Goal: Information Seeking & Learning: Learn about a topic

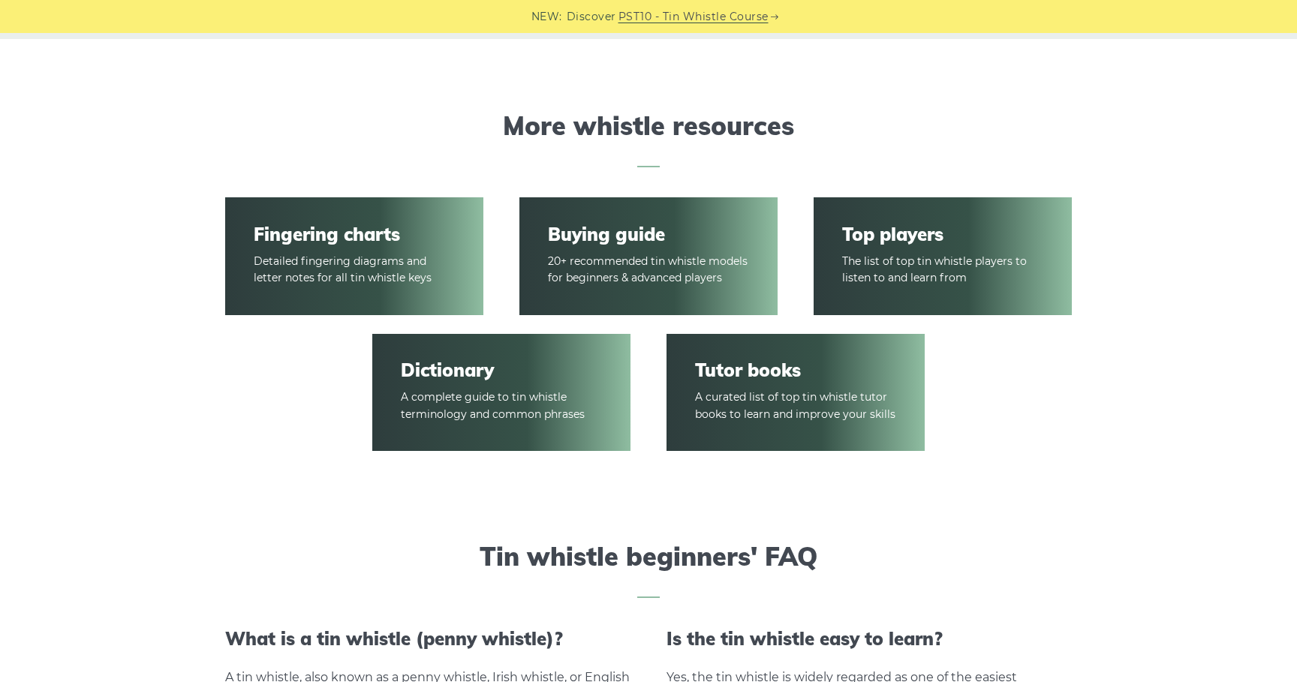
scroll to position [2189, 0]
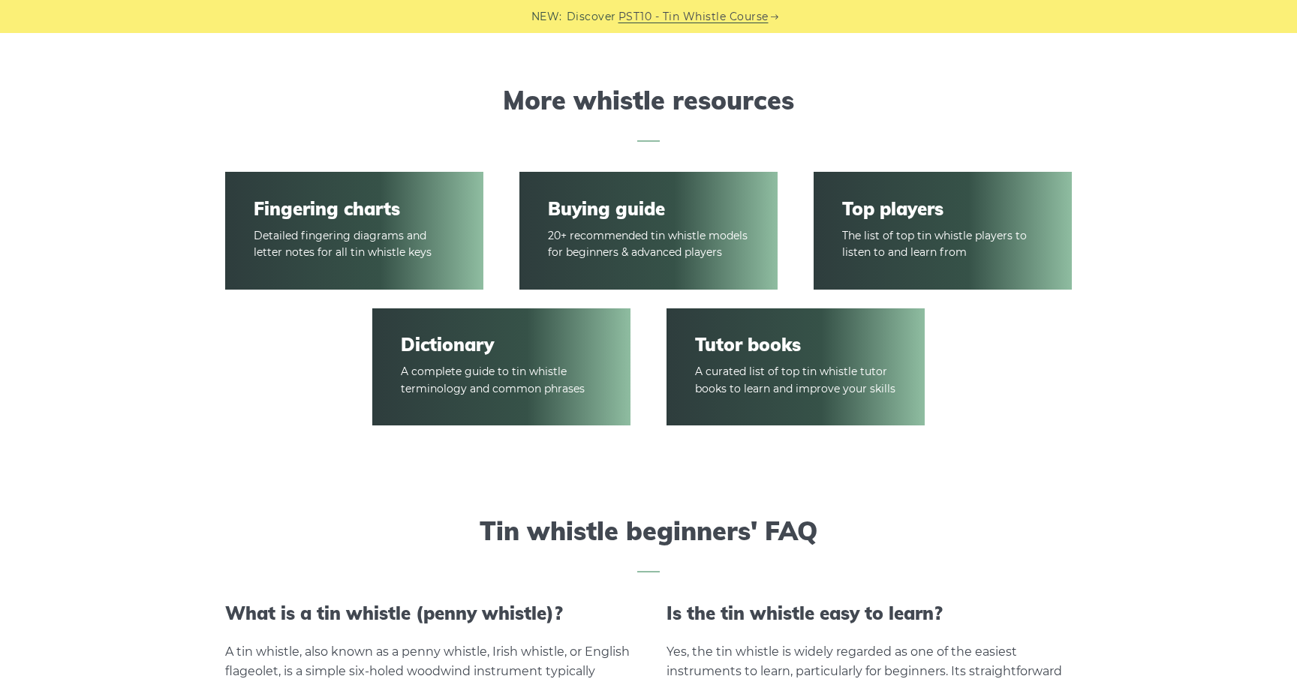
click at [430, 342] on link "Dictionary" at bounding box center [501, 345] width 200 height 22
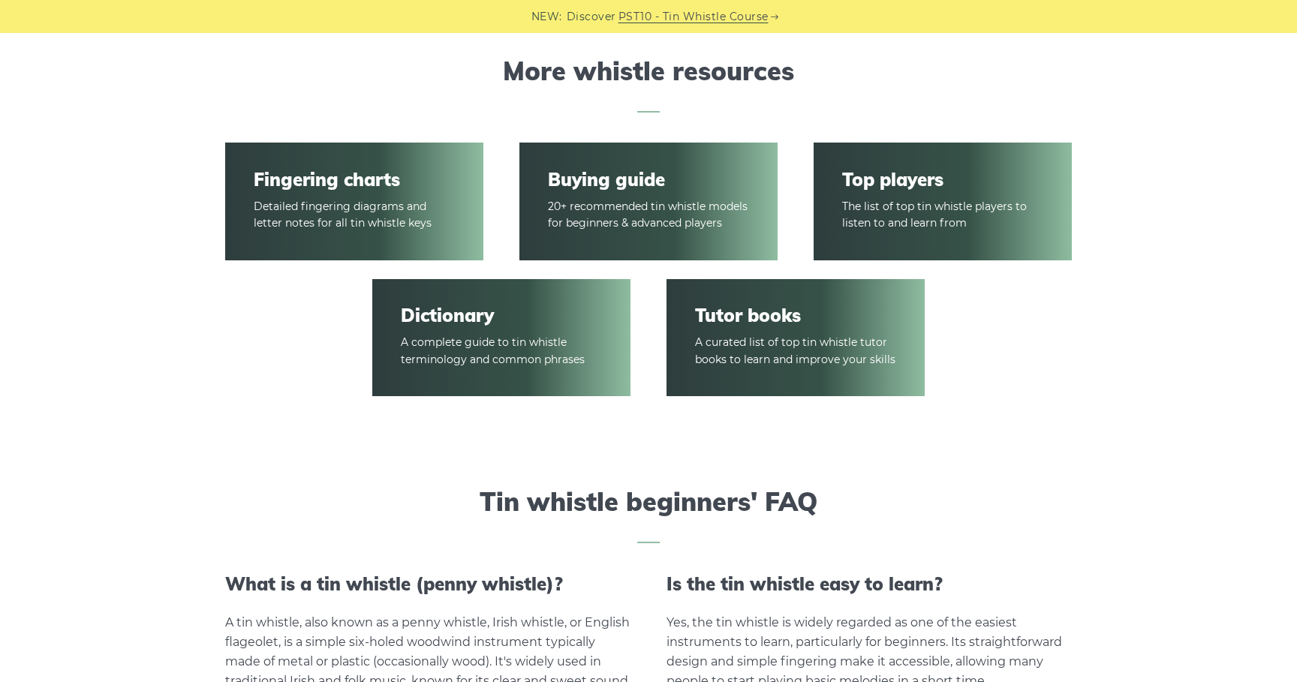
scroll to position [2202, 0]
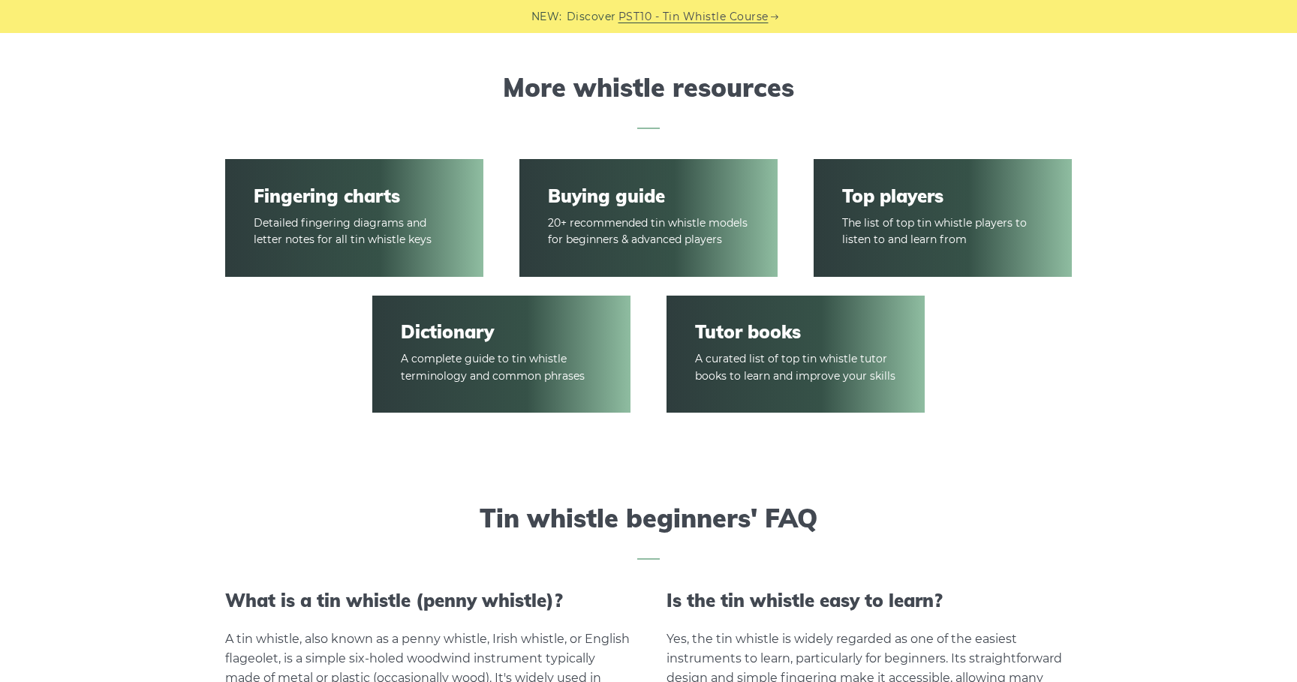
click at [811, 378] on article "Tutor books A curated list of top tin whistle tutor books to learn and improve …" at bounding box center [796, 355] width 258 height 119
click at [770, 341] on article "Tutor books A curated list of top tin whistle tutor books to learn and improve …" at bounding box center [796, 355] width 258 height 119
click at [763, 324] on link "Tutor books" at bounding box center [795, 332] width 200 height 22
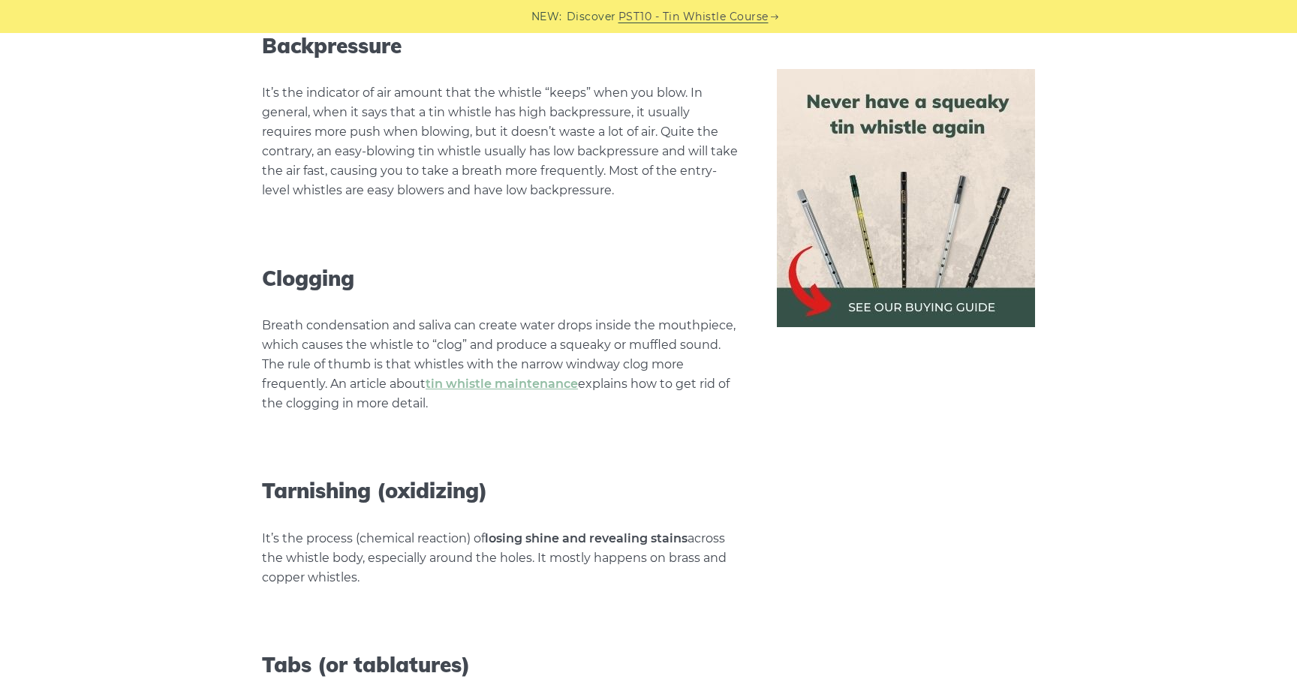
scroll to position [6152, 0]
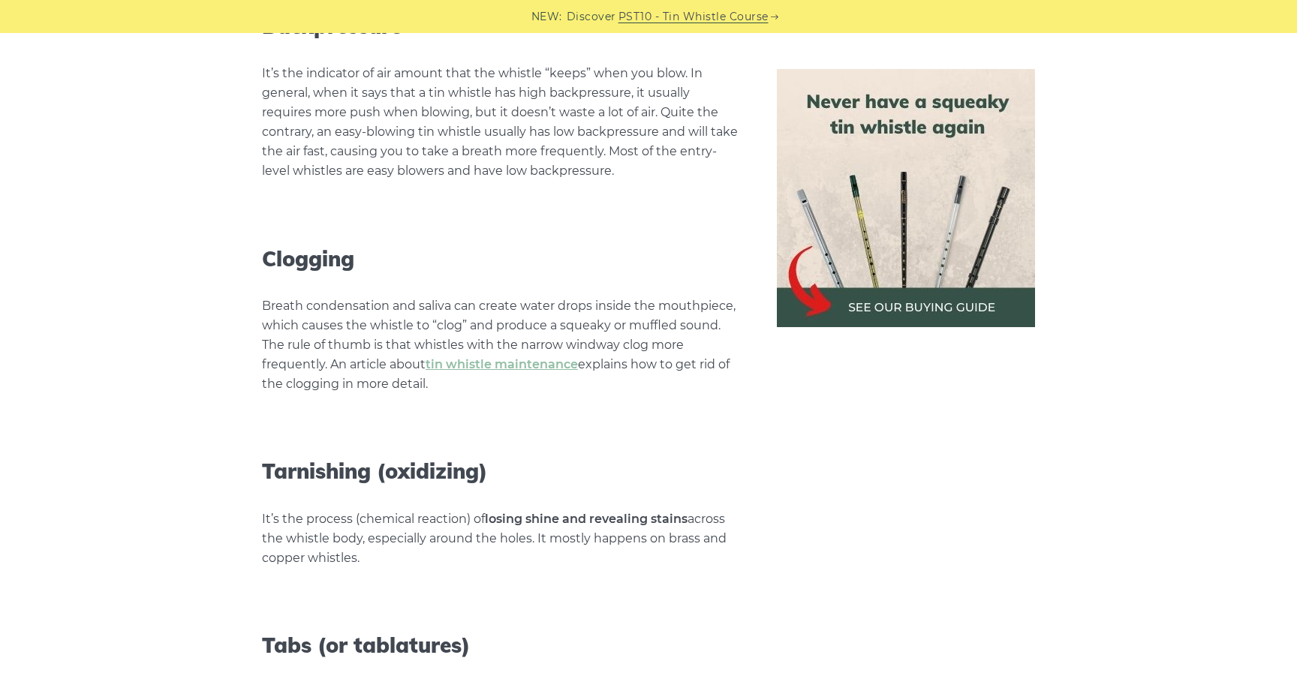
click at [549, 459] on h3 "Tarnishing (oxidizing)" at bounding box center [501, 472] width 479 height 26
click at [552, 459] on h3 "Tarnishing (oxidizing)" at bounding box center [501, 472] width 479 height 26
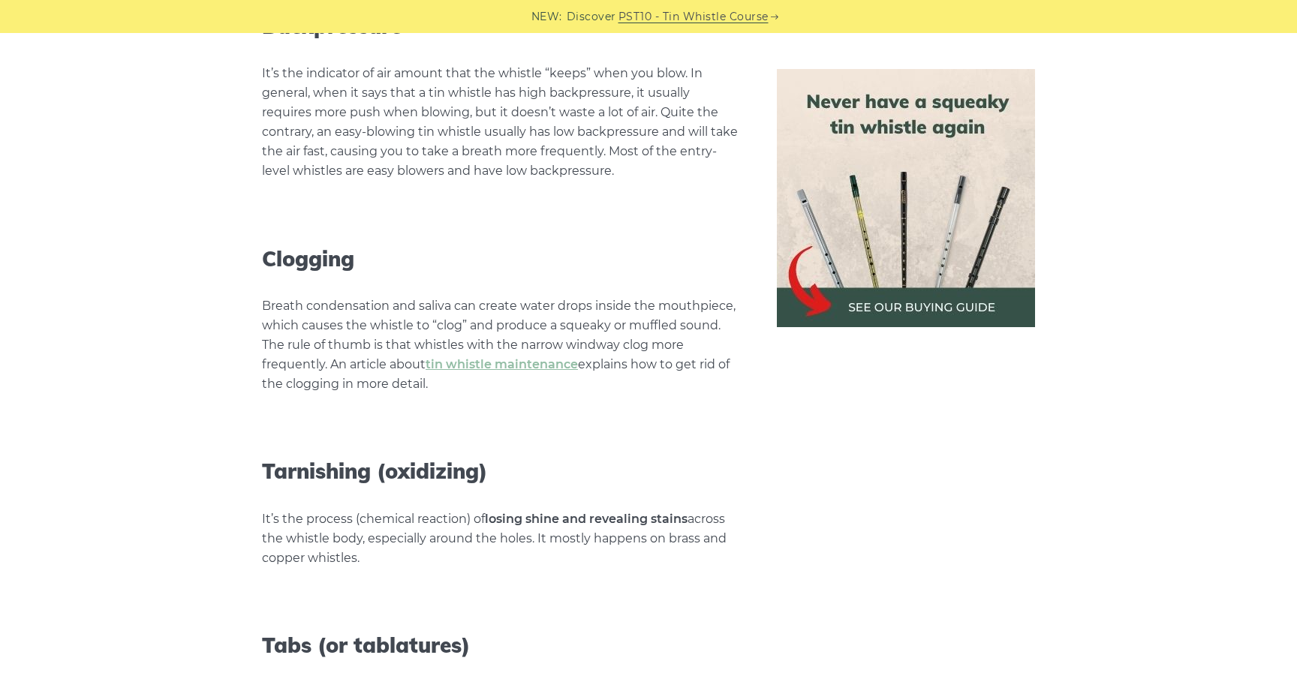
click at [552, 459] on h3 "Tarnishing (oxidizing)" at bounding box center [501, 472] width 479 height 26
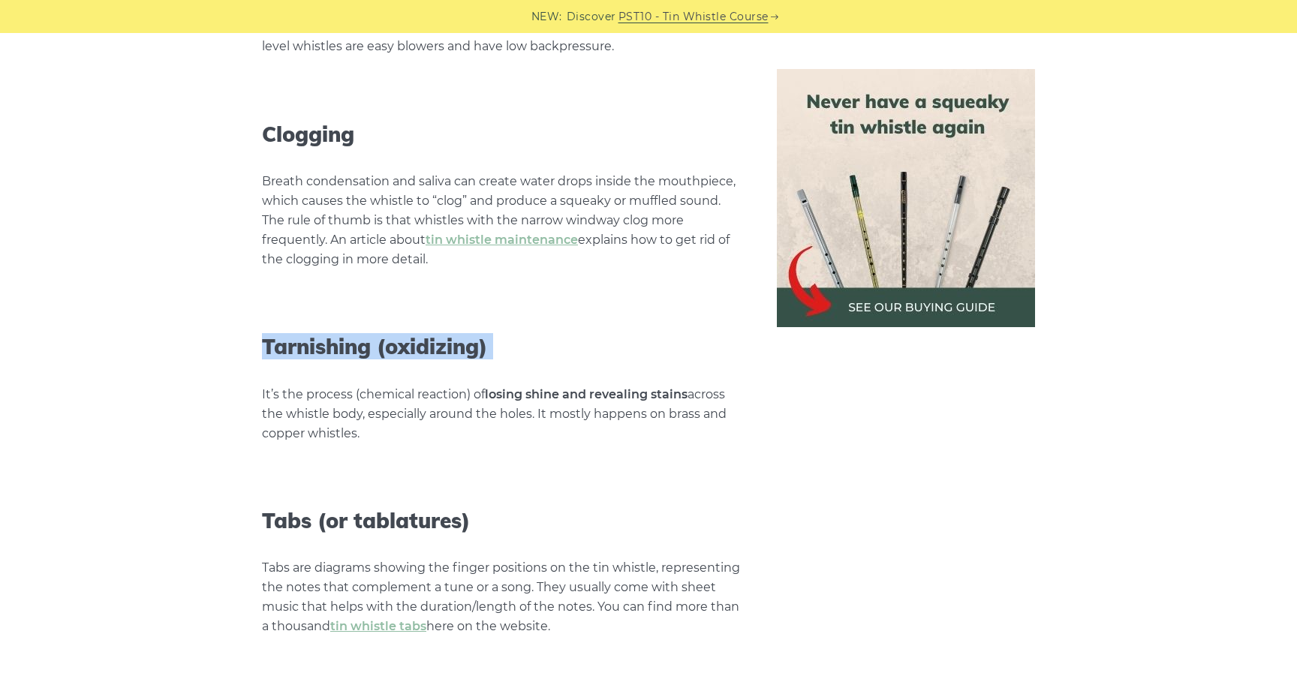
scroll to position [6292, 0]
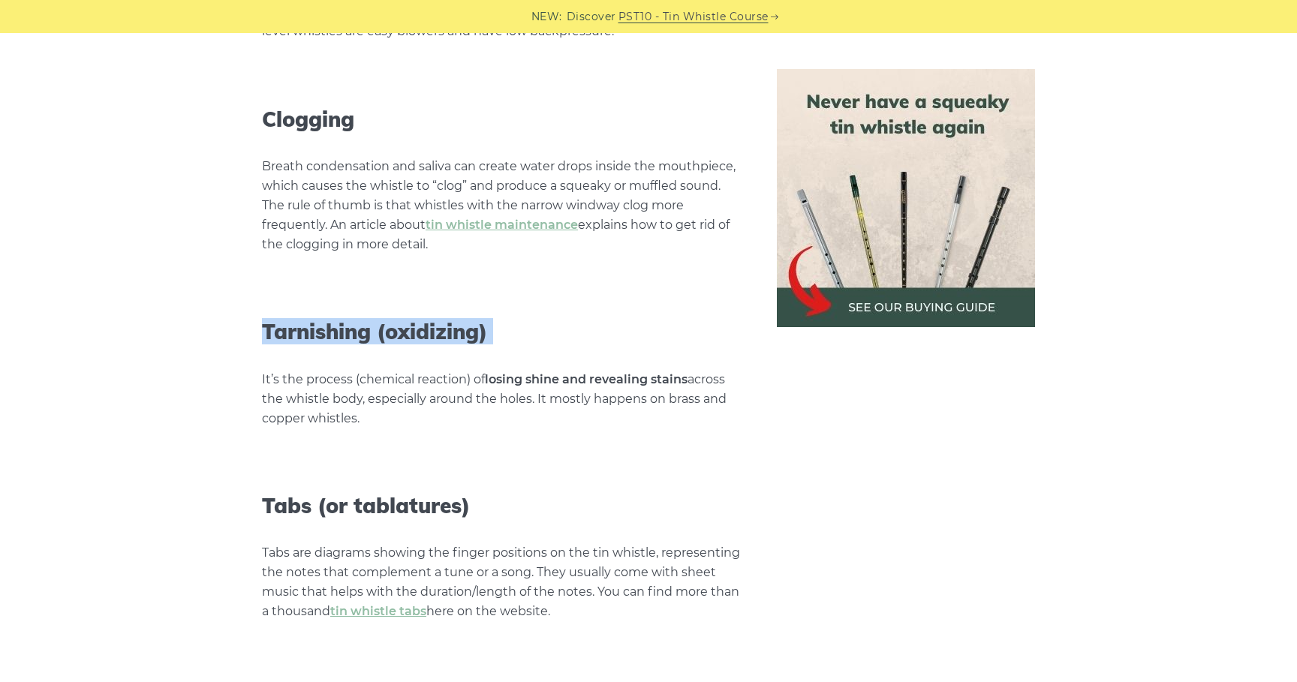
click at [536, 370] on p "It’s the process (chemical reaction) of losing shine and revealing stains acros…" at bounding box center [501, 399] width 479 height 59
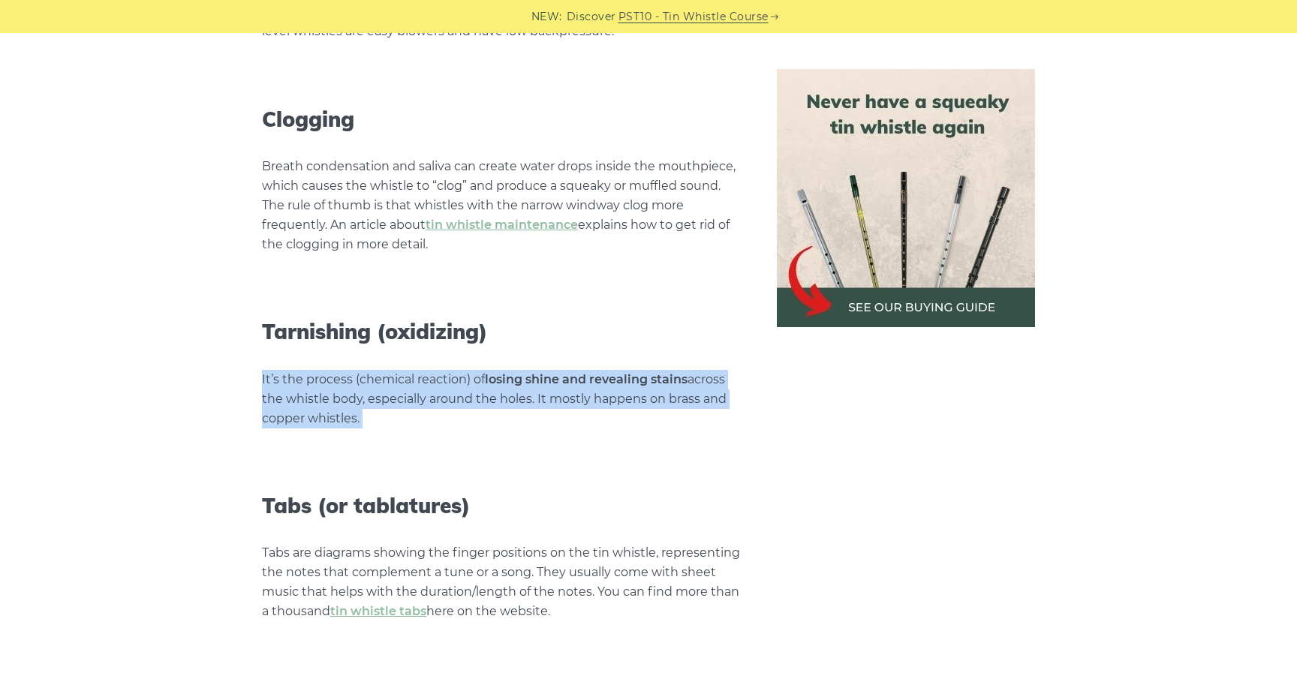
click at [536, 370] on p "It’s the process (chemical reaction) of losing shine and revealing stains acros…" at bounding box center [501, 399] width 479 height 59
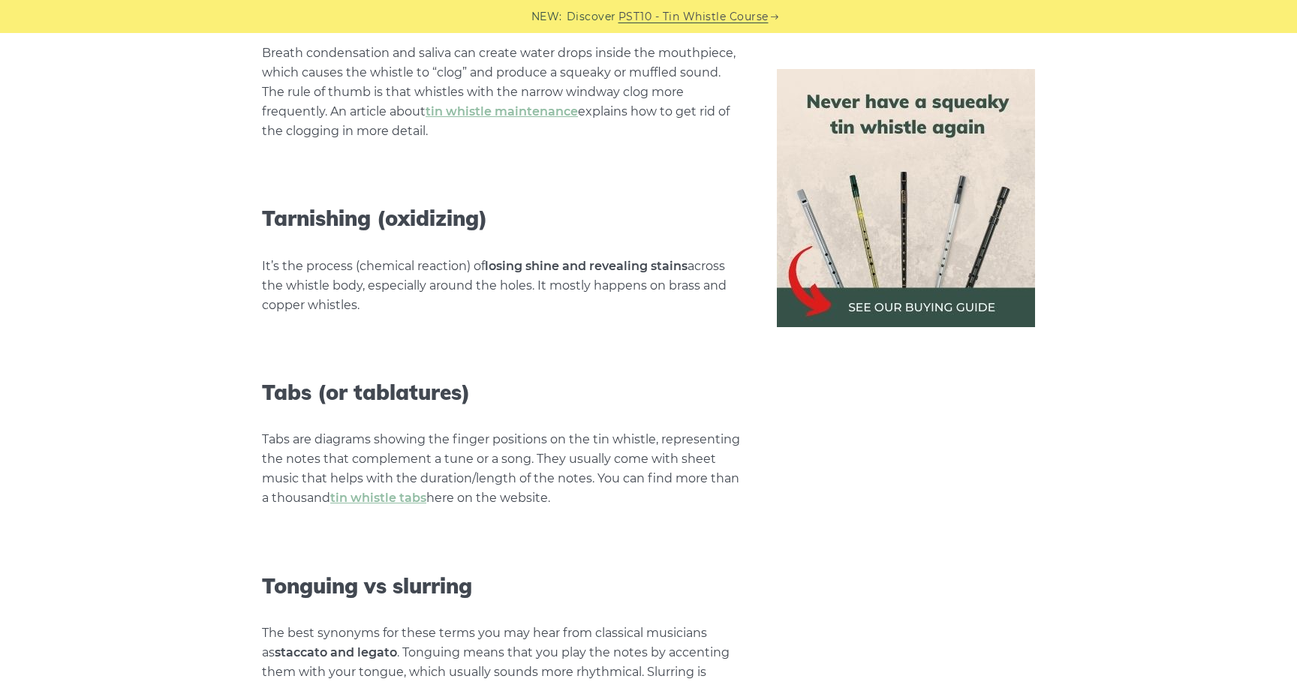
scroll to position [6426, 0]
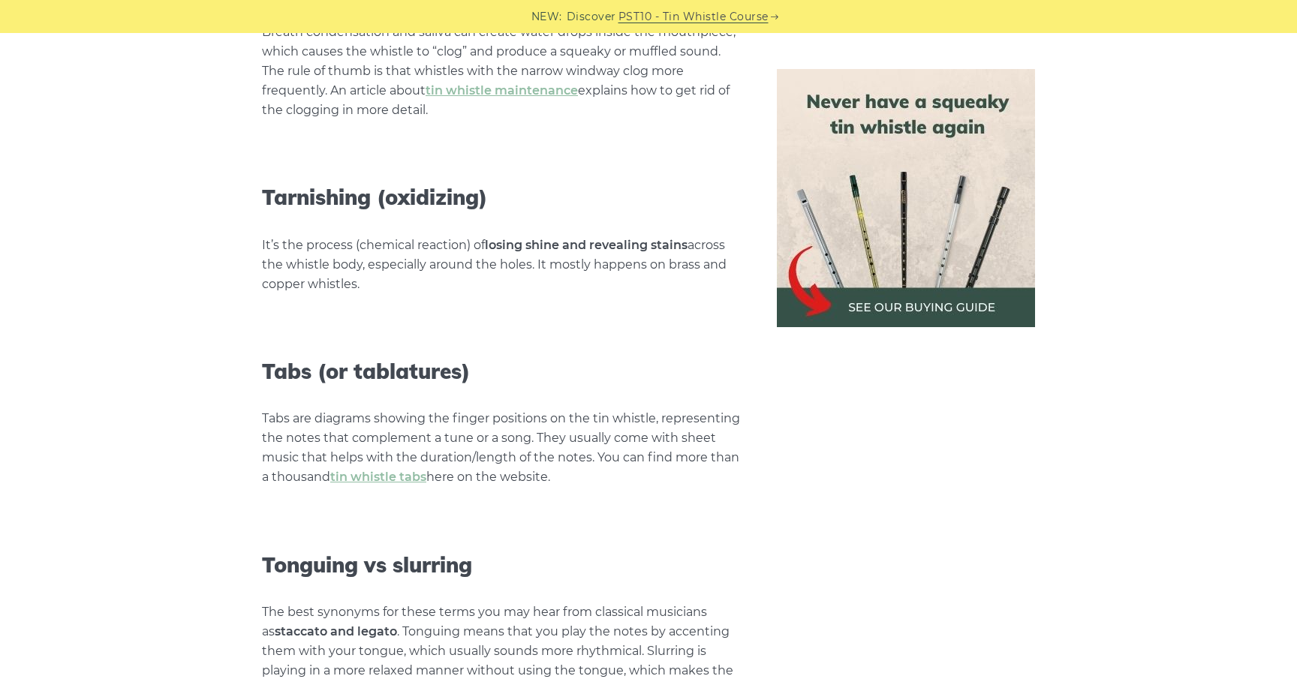
click at [486, 359] on h3 "Tabs (or tablatures)" at bounding box center [501, 372] width 479 height 26
click at [491, 552] on h3 "Tonguing vs slurring" at bounding box center [501, 565] width 479 height 26
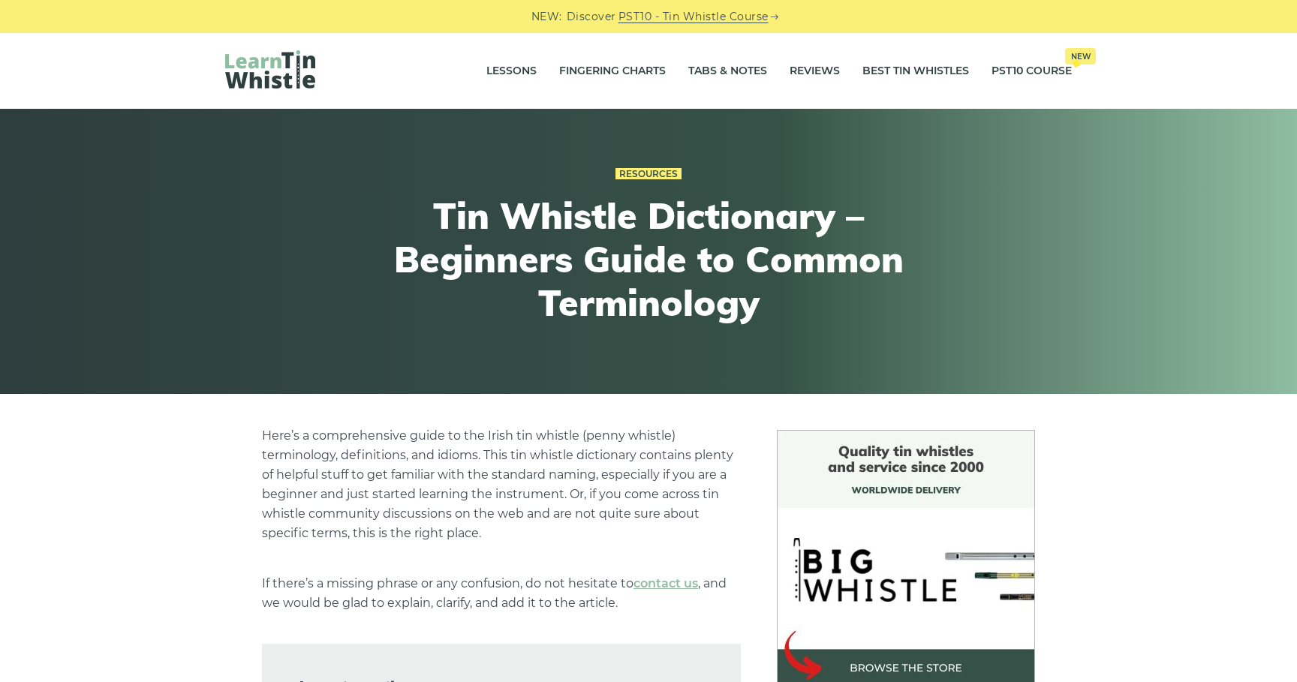
scroll to position [0, 0]
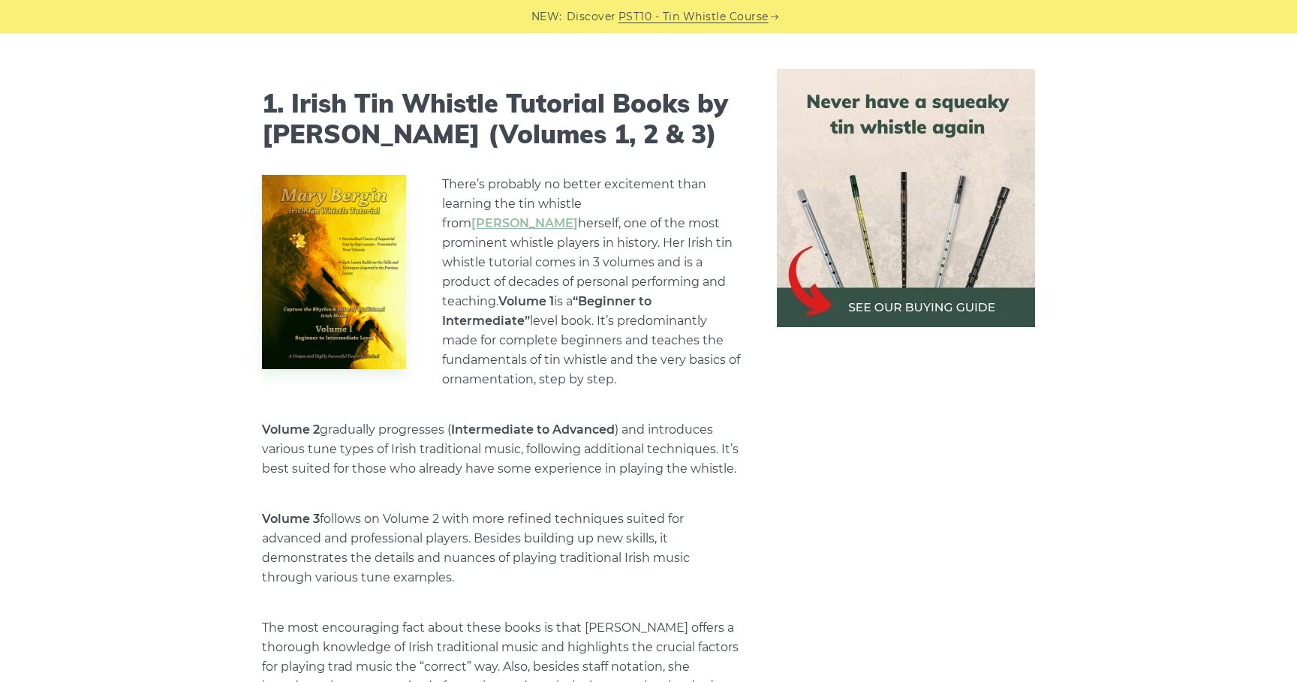
scroll to position [1356, 0]
click at [578, 216] on link "[PERSON_NAME]" at bounding box center [524, 223] width 107 height 14
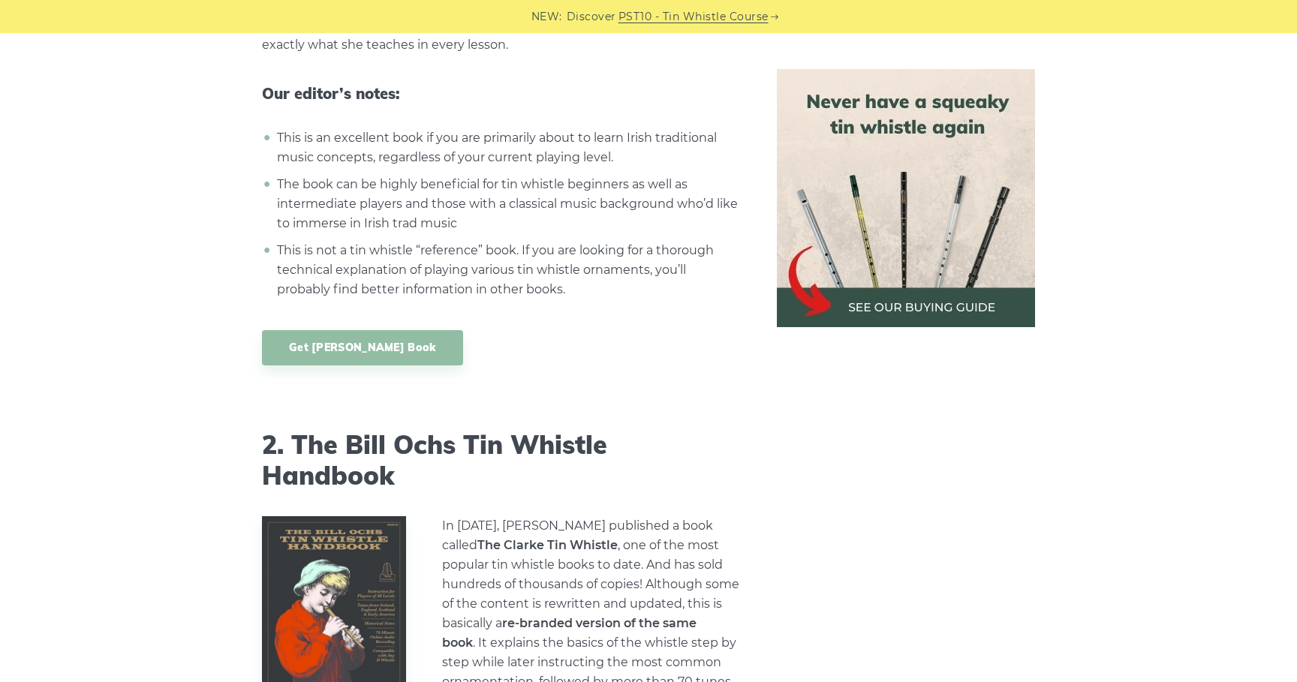
scroll to position [2054, 0]
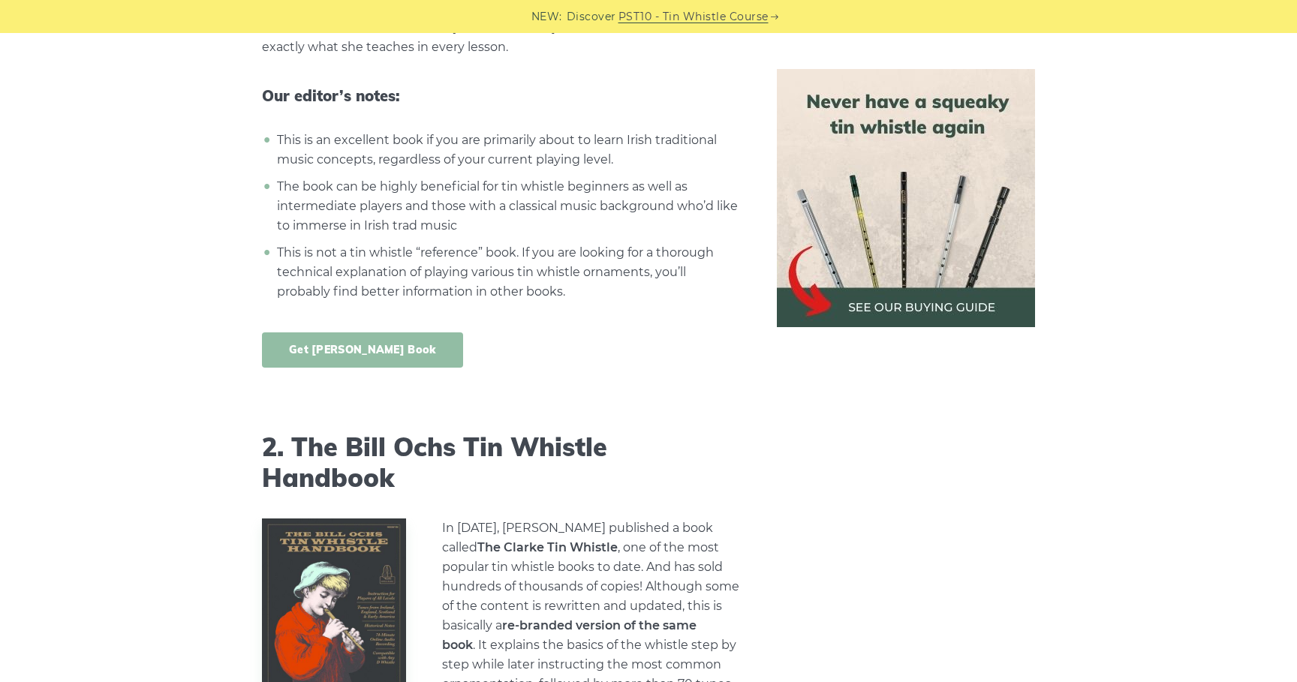
click at [381, 333] on link "Get [PERSON_NAME] Book" at bounding box center [362, 350] width 201 height 35
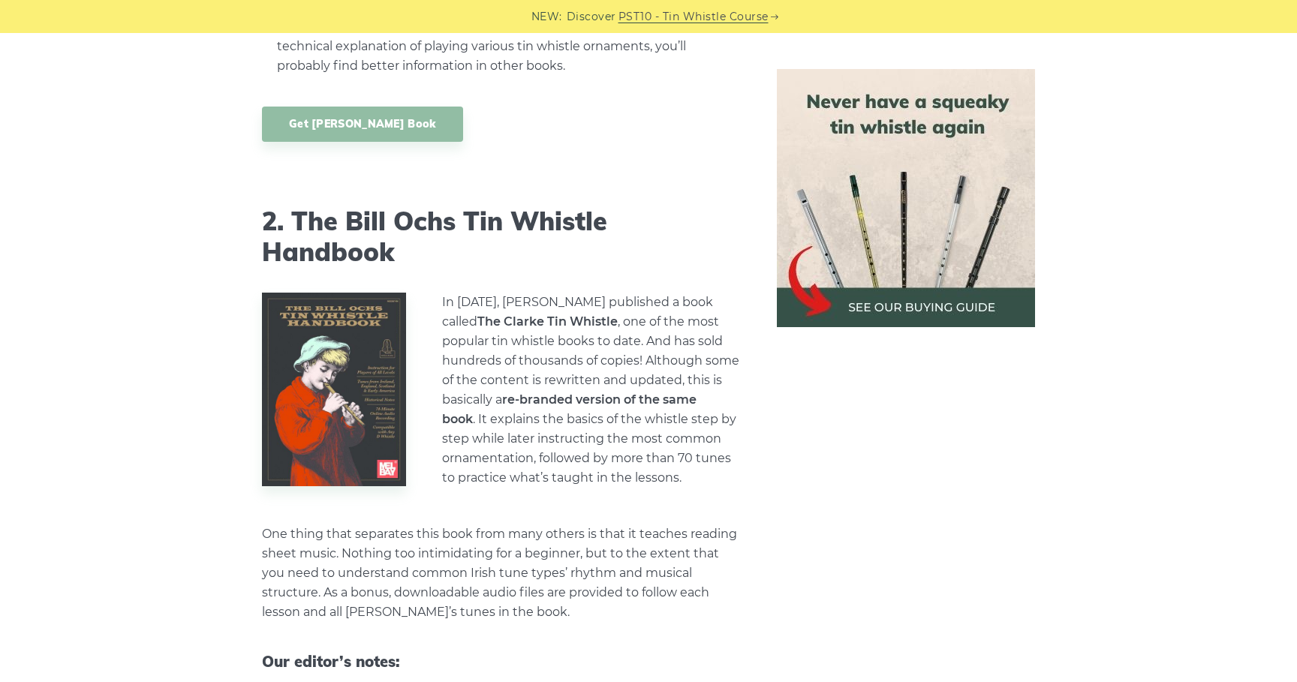
scroll to position [2330, 0]
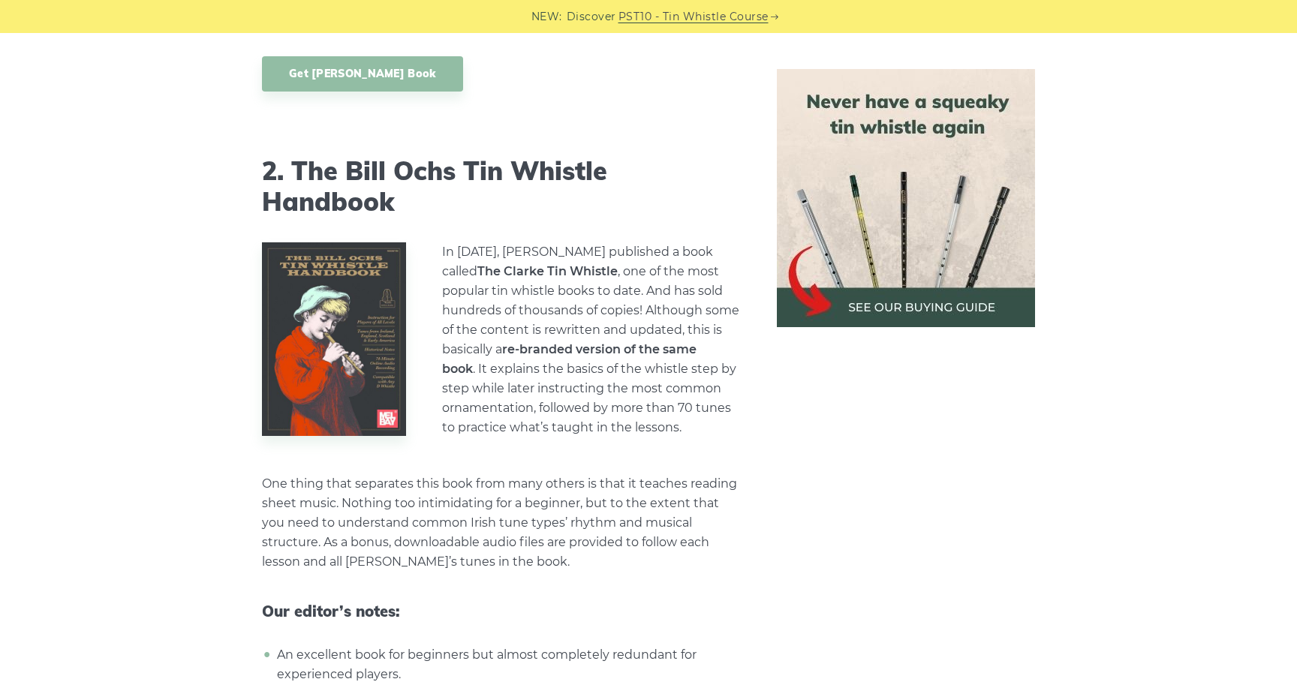
click at [652, 303] on p "In [DATE], [PERSON_NAME] published a book called The [PERSON_NAME] Tin Whistle …" at bounding box center [591, 339] width 299 height 195
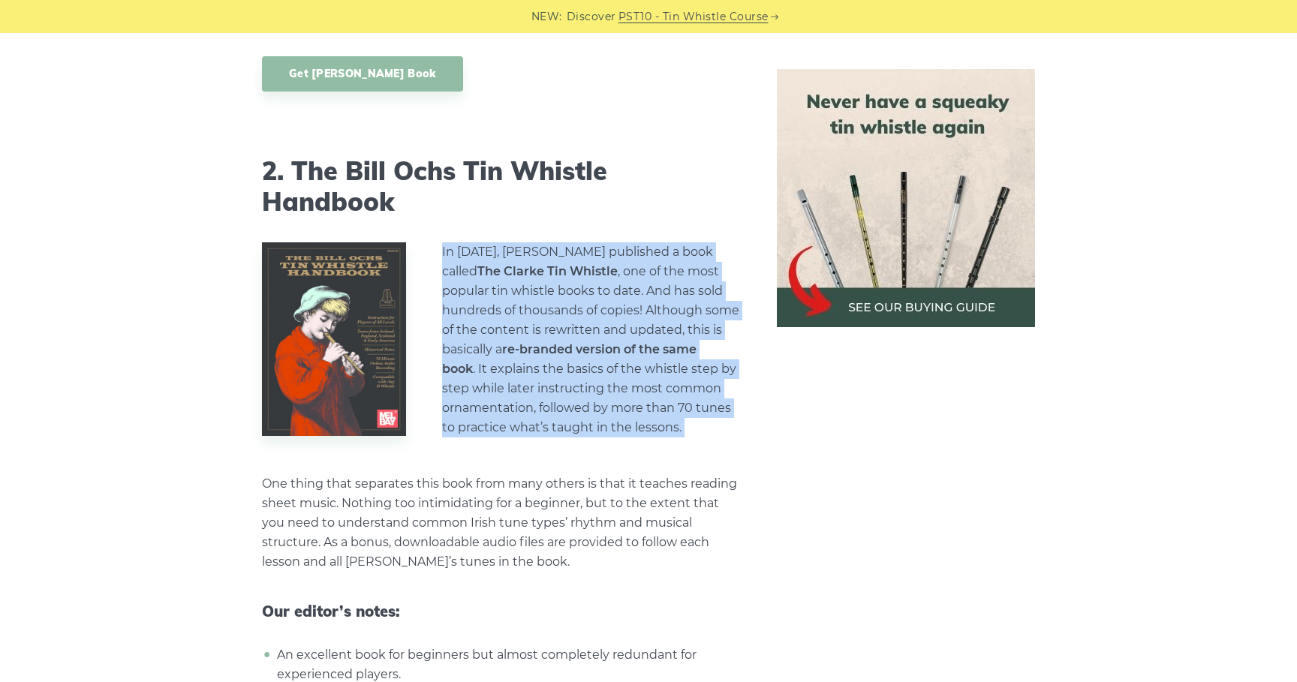
click at [684, 311] on p "In [DATE], [PERSON_NAME] published a book called The [PERSON_NAME] Tin Whistle …" at bounding box center [591, 339] width 299 height 195
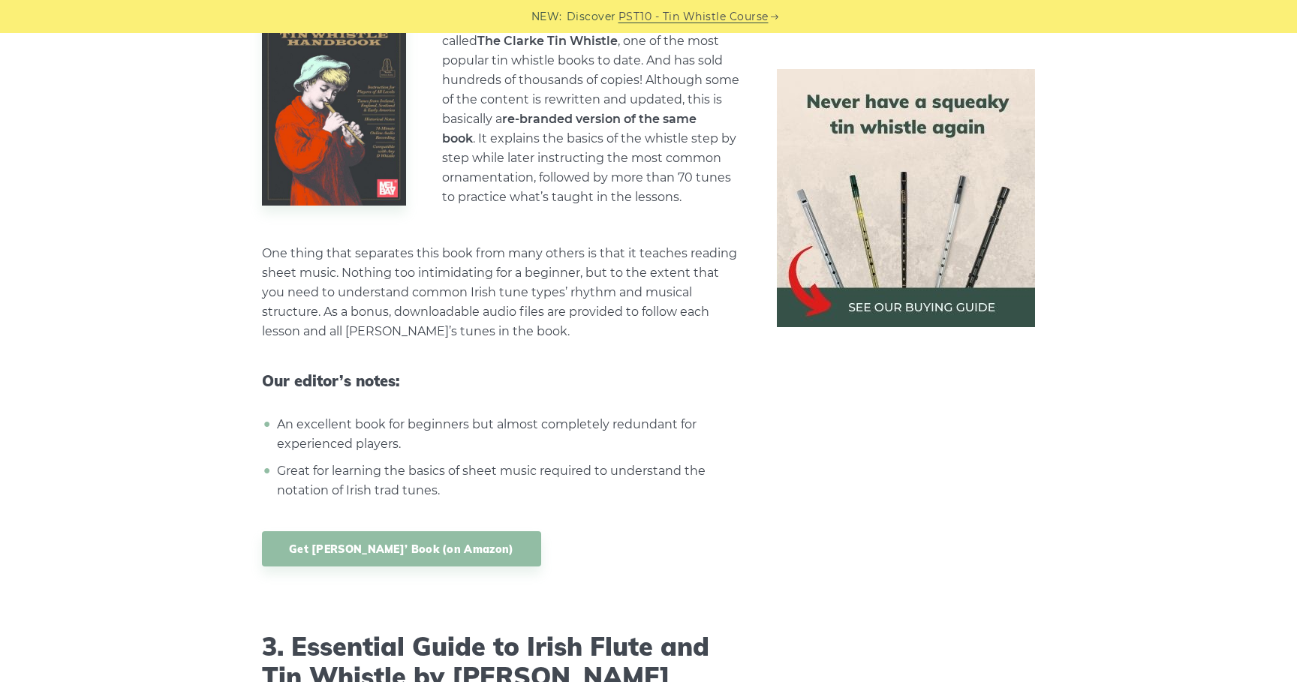
scroll to position [2590, 0]
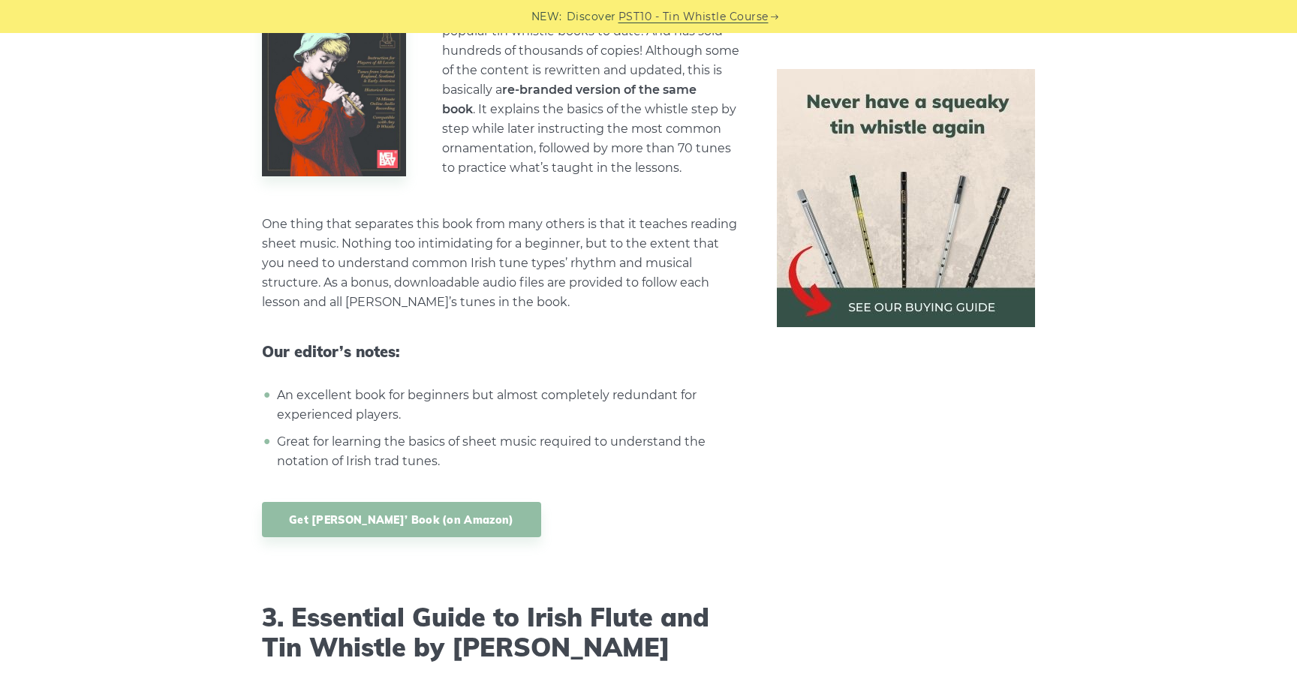
click at [568, 265] on p "One thing that separates this book from many others is that it teaches reading …" at bounding box center [501, 264] width 479 height 98
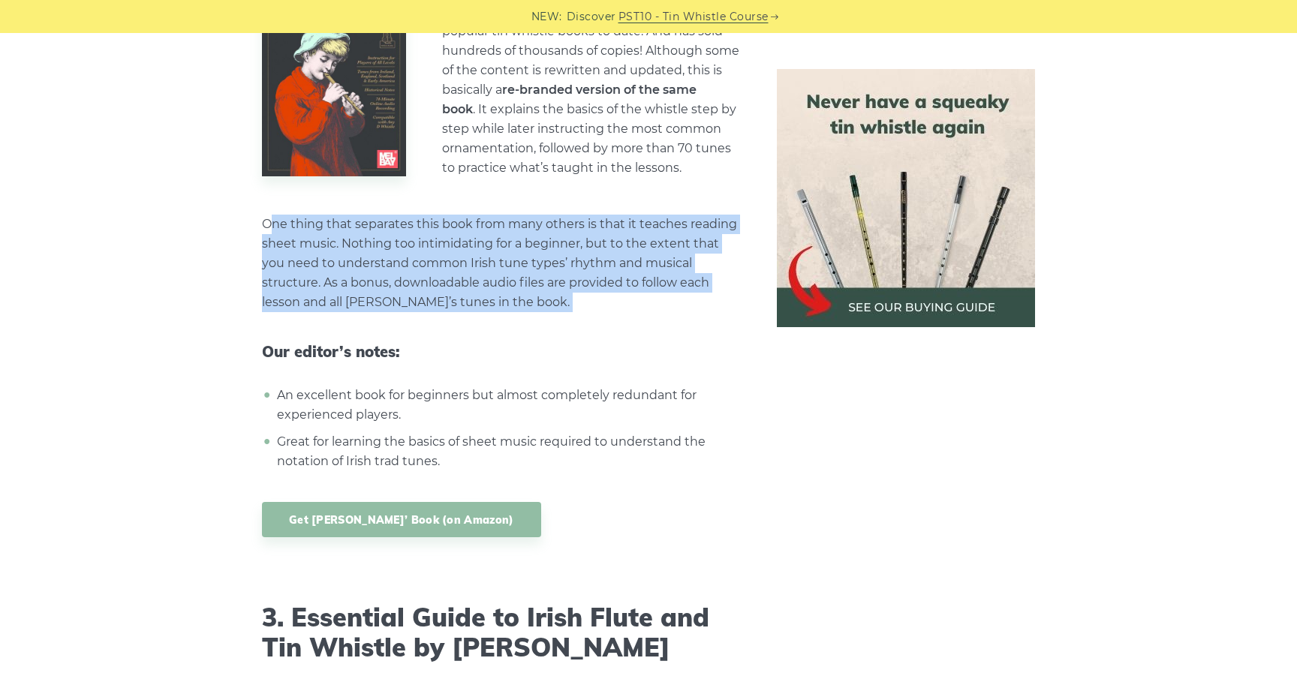
click at [551, 257] on p "One thing that separates this book from many others is that it teaches reading …" at bounding box center [501, 264] width 479 height 98
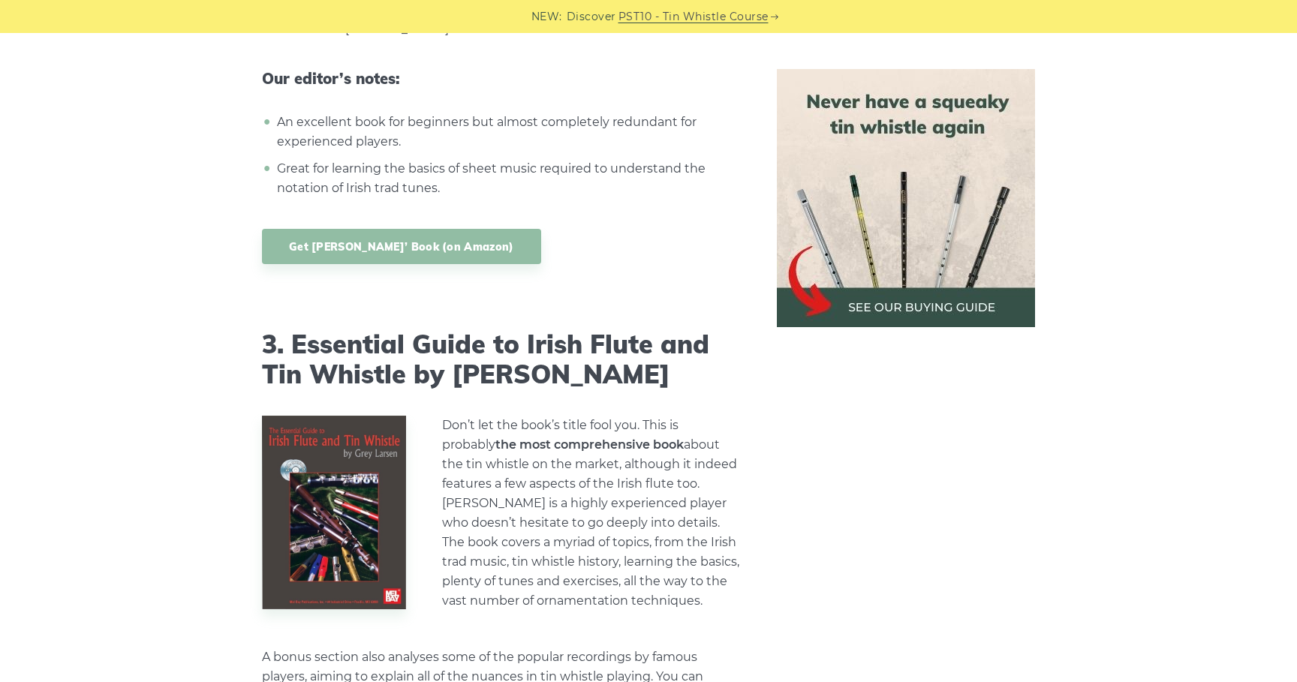
scroll to position [2955, 0]
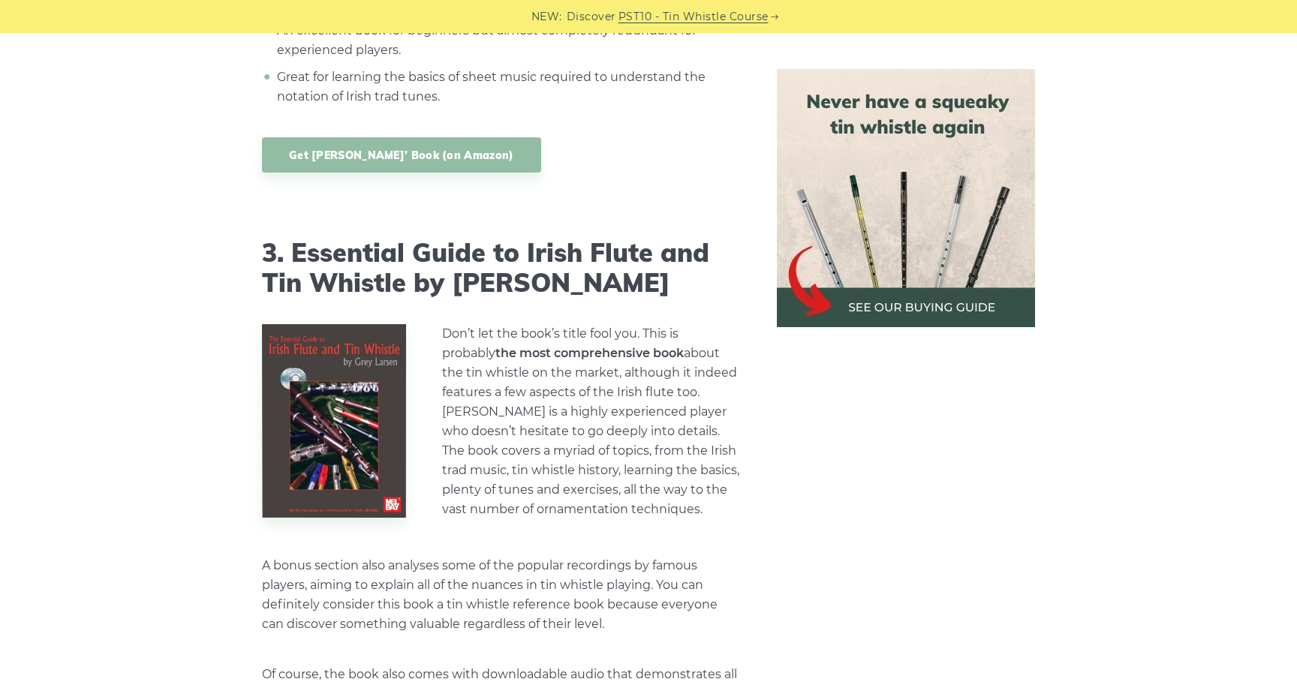
click at [634, 238] on h2 "3. Essential Guide to Irish Flute and Tin Whistle by [PERSON_NAME]" at bounding box center [501, 269] width 479 height 62
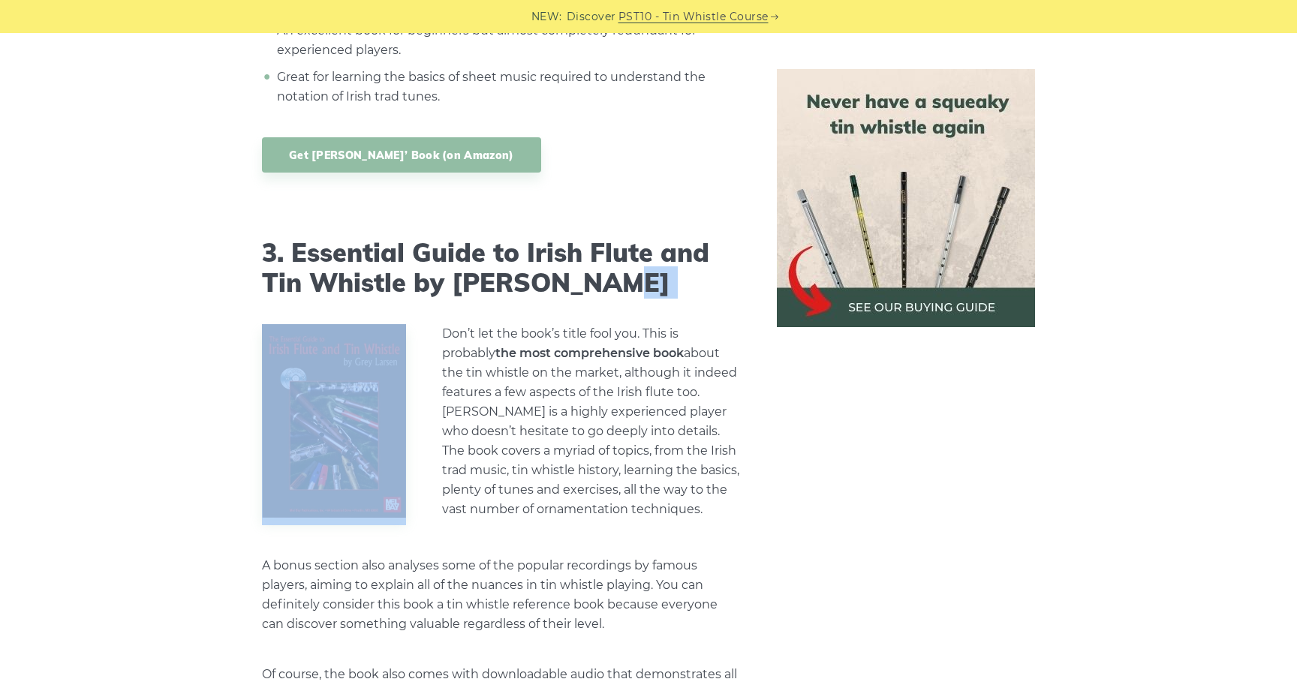
click at [634, 238] on h2 "3. Essential Guide to Irish Flute and Tin Whistle by [PERSON_NAME]" at bounding box center [501, 269] width 479 height 62
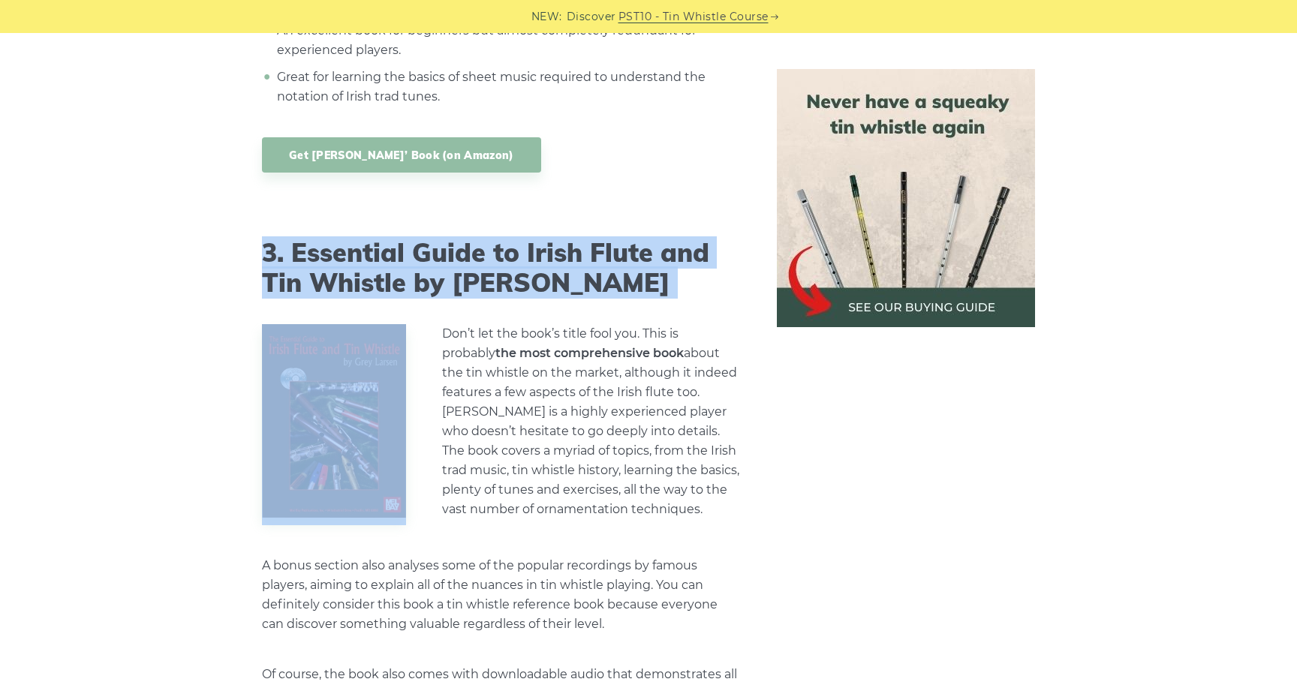
click at [622, 245] on h2 "3. Essential Guide to Irish Flute and Tin Whistle by [PERSON_NAME]" at bounding box center [501, 269] width 479 height 62
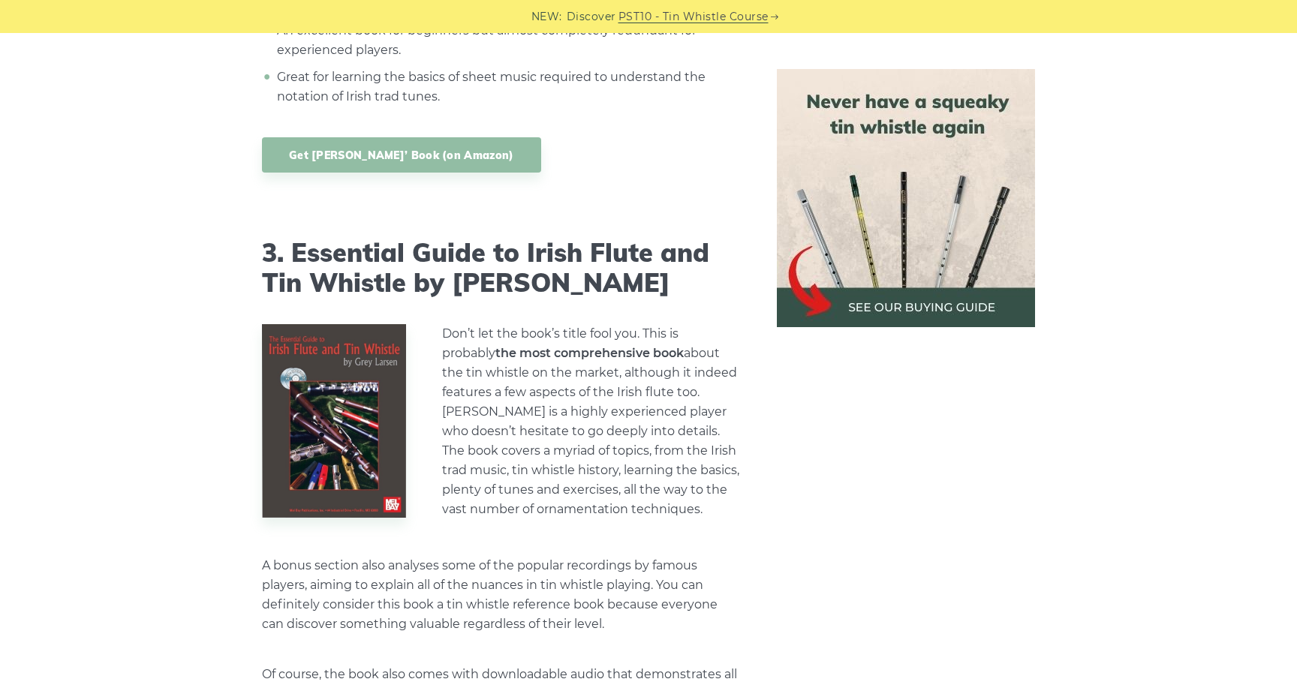
click at [622, 245] on h2 "3. Essential Guide to Irish Flute and Tin Whistle by [PERSON_NAME]" at bounding box center [501, 269] width 479 height 62
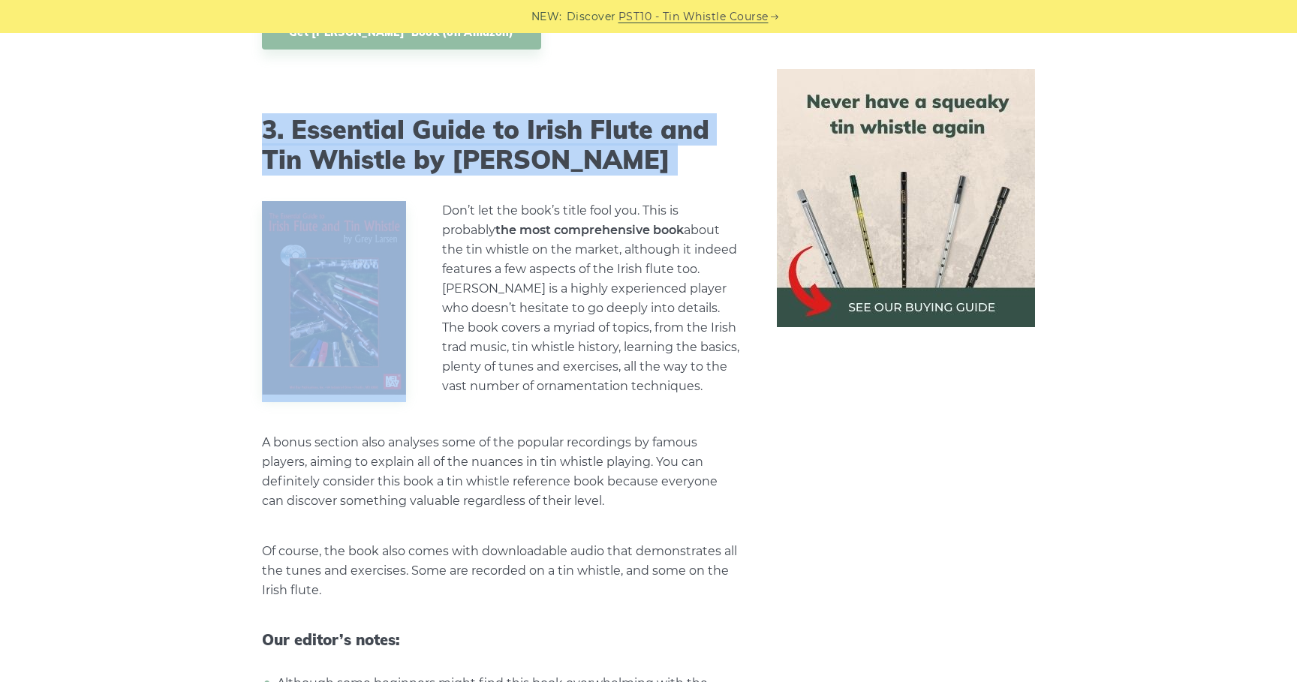
scroll to position [3106, 0]
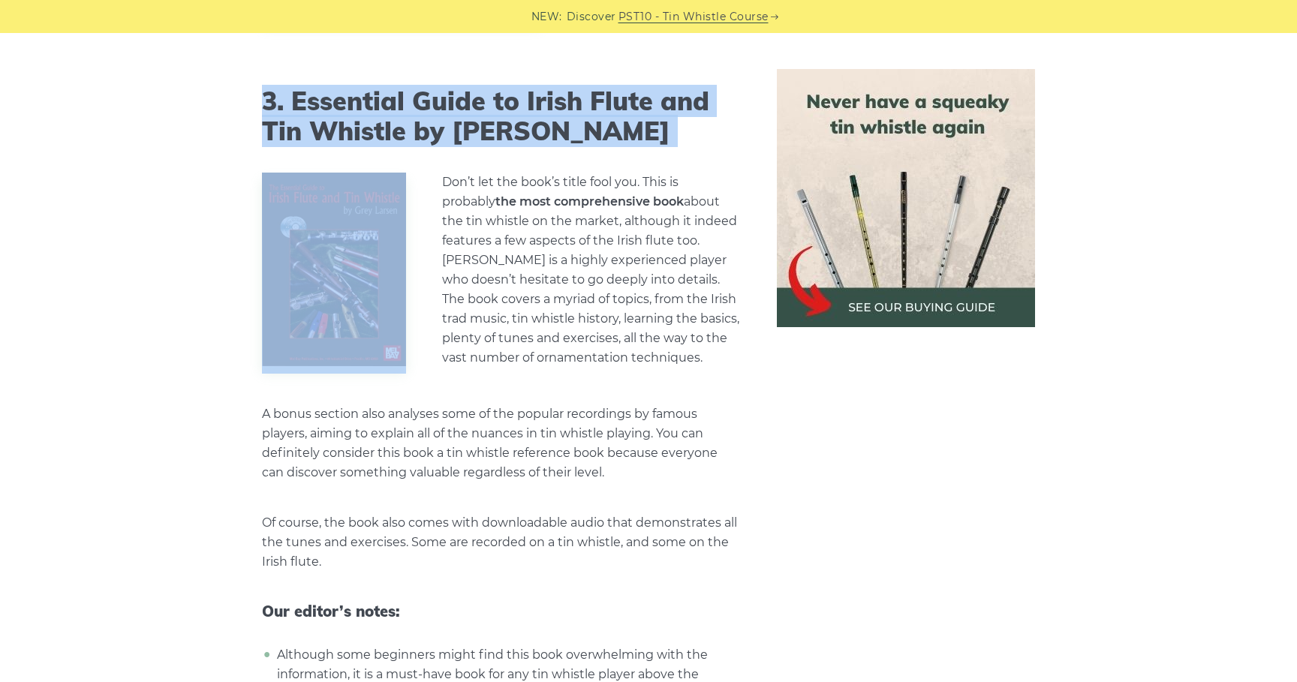
click at [622, 272] on p "Don’t let the book’s title fool you. This is probably the most comprehensive bo…" at bounding box center [591, 270] width 299 height 195
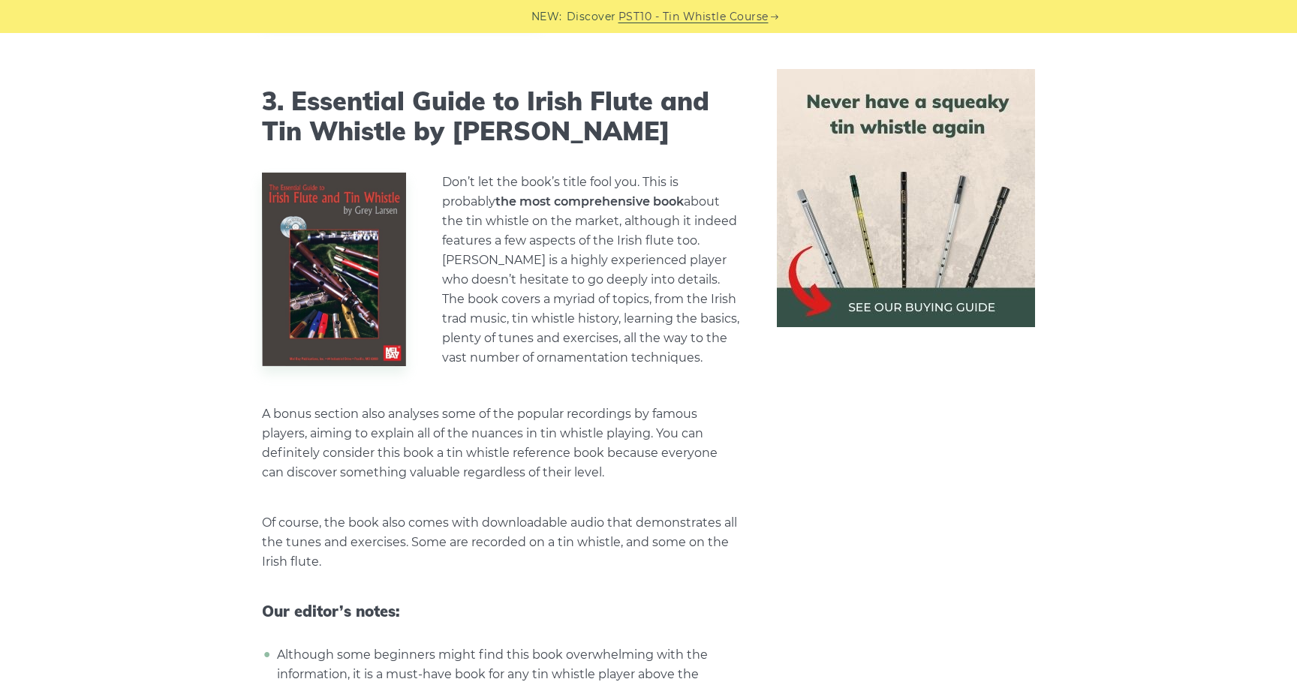
click at [622, 272] on p "Don’t let the book’s title fool you. This is probably the most comprehensive bo…" at bounding box center [591, 270] width 299 height 195
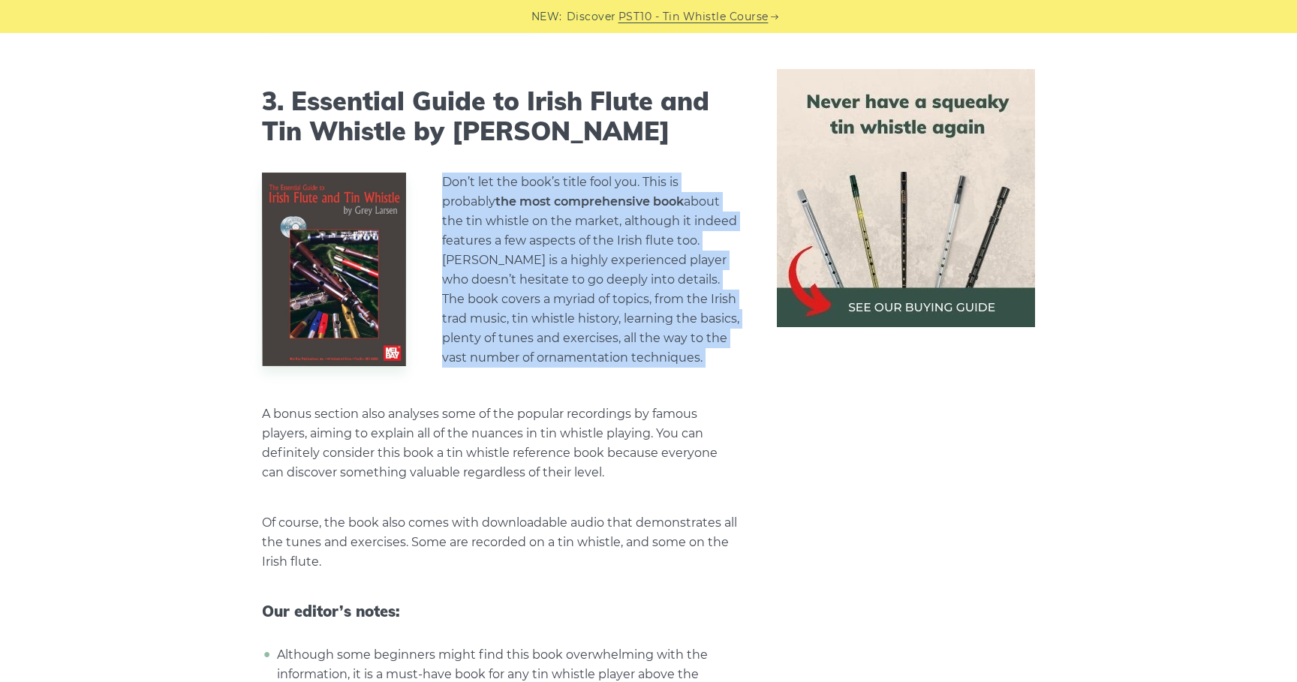
click at [696, 301] on p "Don’t let the book’s title fool you. This is probably the most comprehensive bo…" at bounding box center [591, 270] width 299 height 195
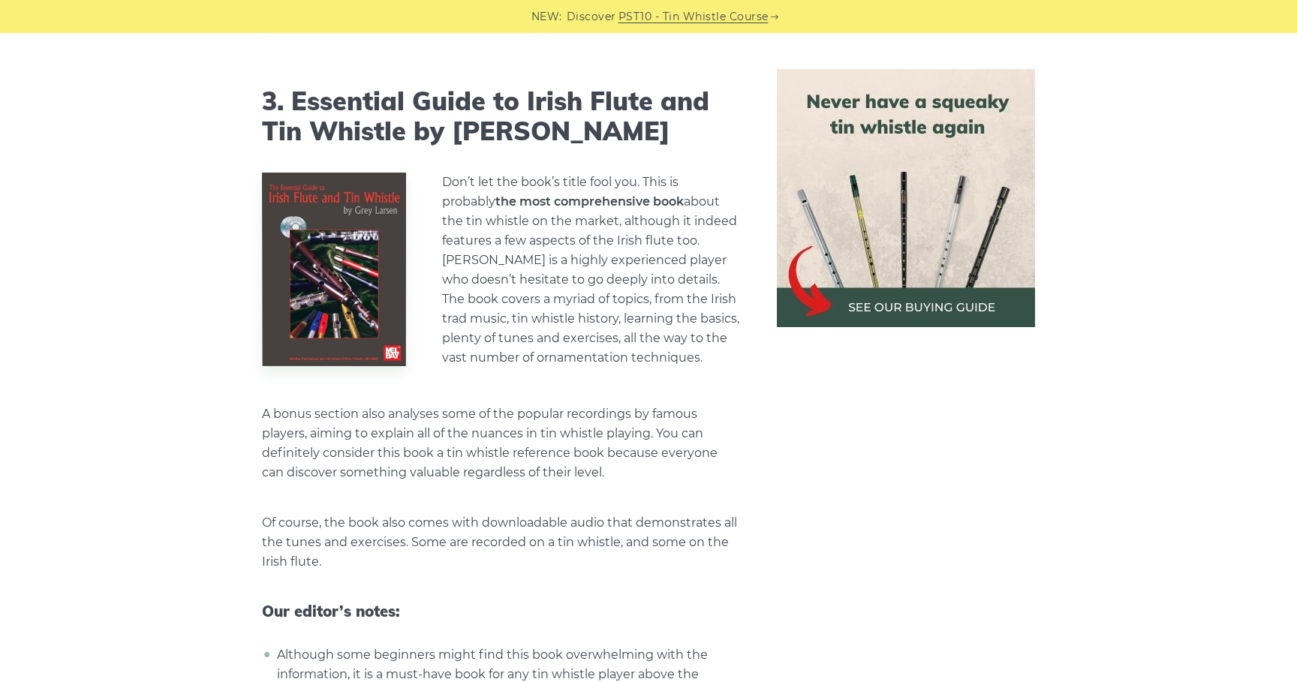
click at [717, 325] on p "Don’t let the book’s title fool you. This is probably the most comprehensive bo…" at bounding box center [591, 270] width 299 height 195
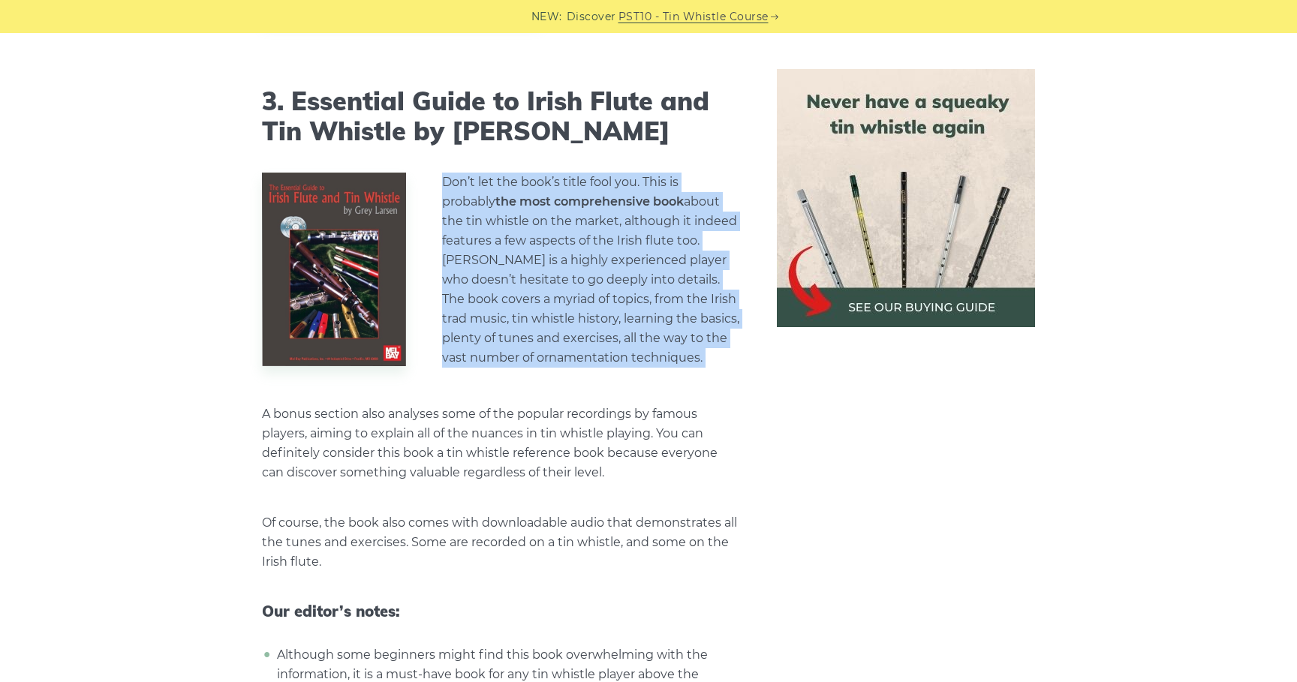
click at [712, 322] on p "Don’t let the book’s title fool you. This is probably the most comprehensive bo…" at bounding box center [591, 270] width 299 height 195
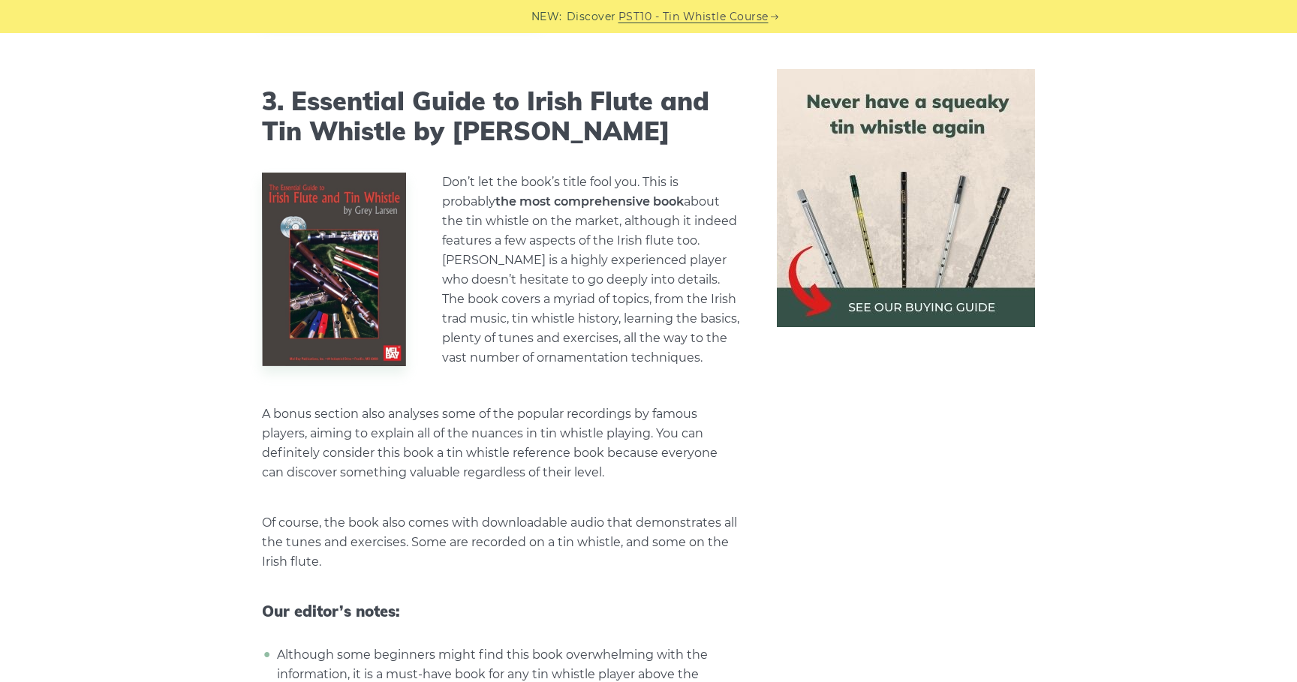
click at [712, 322] on p "Don’t let the book’s title fool you. This is probably the most comprehensive bo…" at bounding box center [591, 270] width 299 height 195
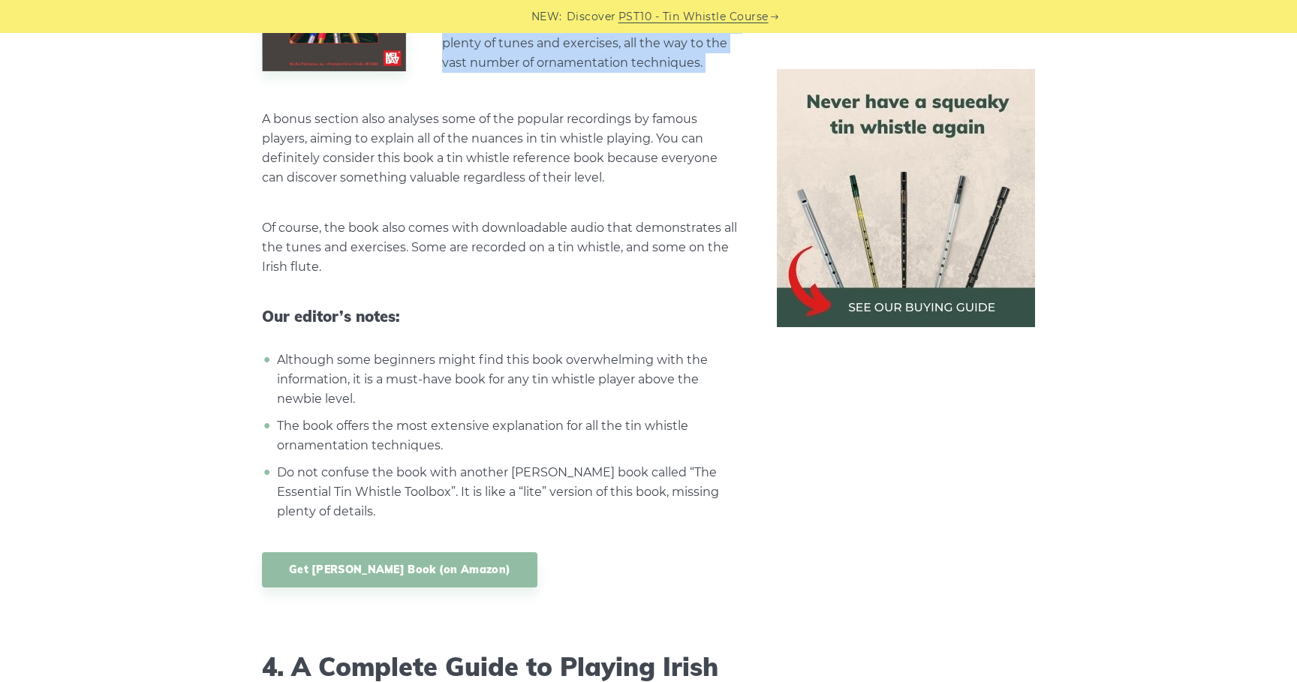
scroll to position [3408, 0]
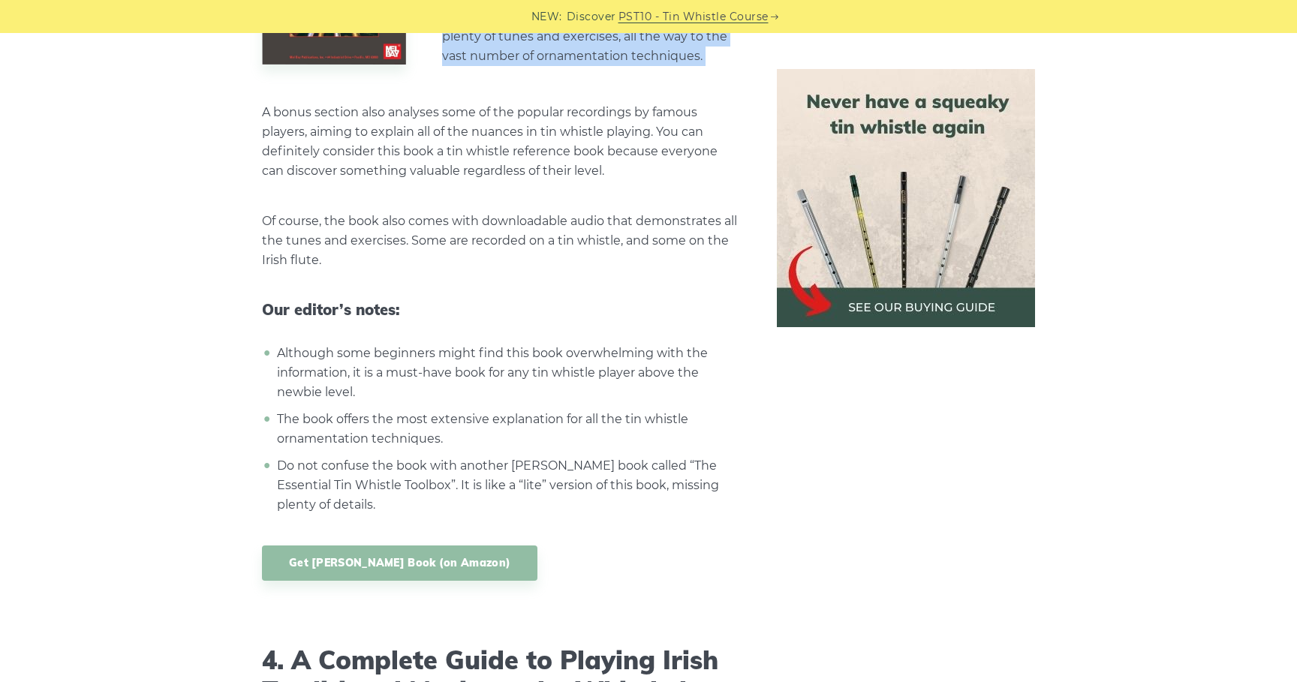
click at [629, 344] on li "Although some beginners might find this book overwhelming with the information,…" at bounding box center [507, 373] width 468 height 59
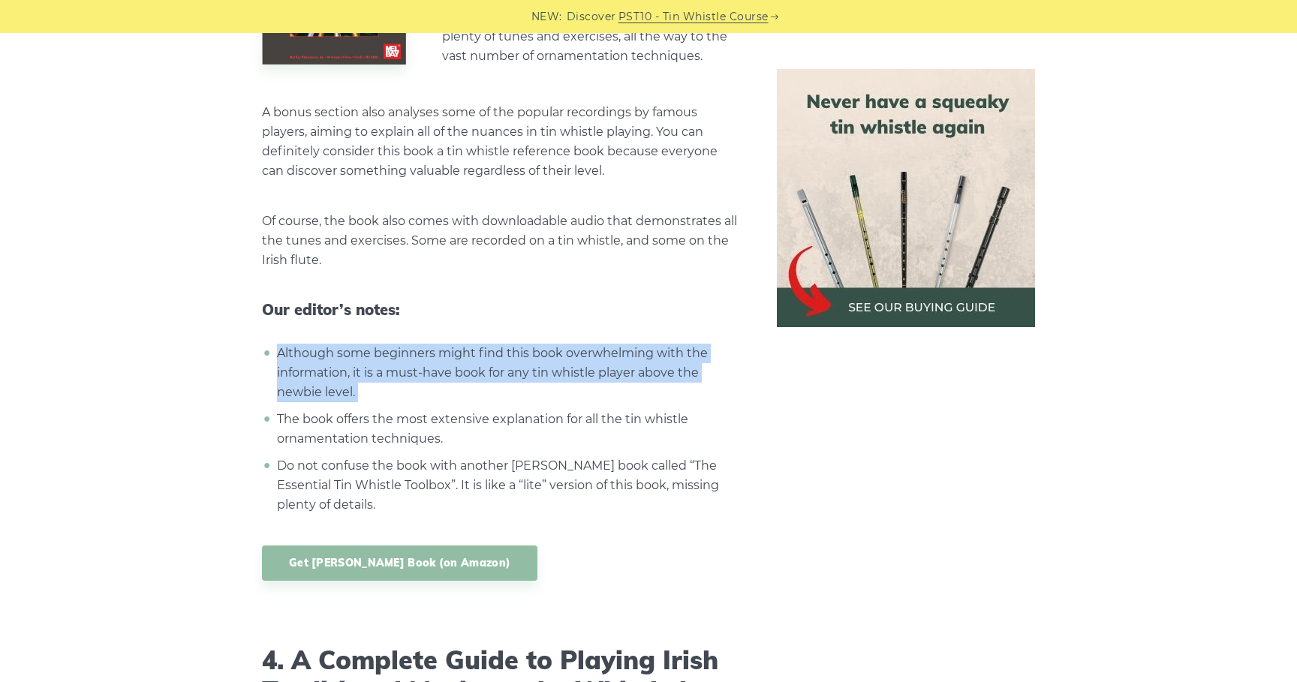
click at [590, 344] on li "Although some beginners might find this book overwhelming with the information,…" at bounding box center [507, 373] width 468 height 59
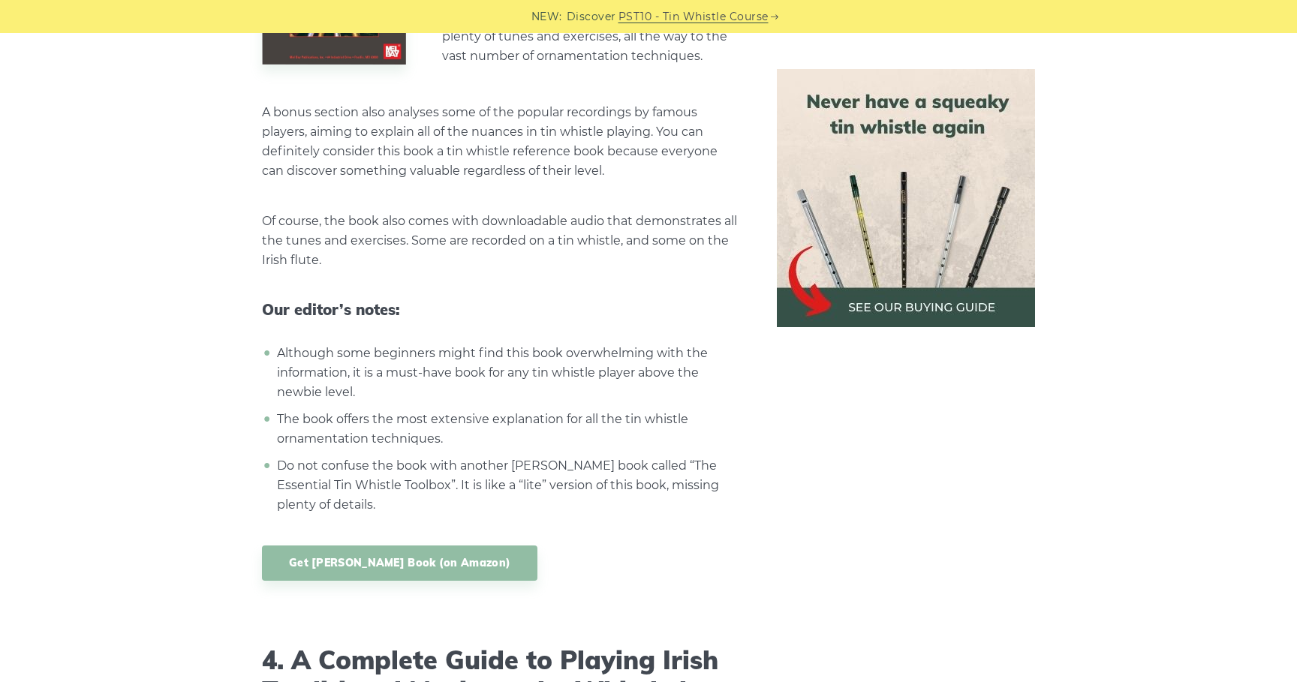
click at [590, 344] on li "Although some beginners might find this book overwhelming with the information,…" at bounding box center [507, 373] width 468 height 59
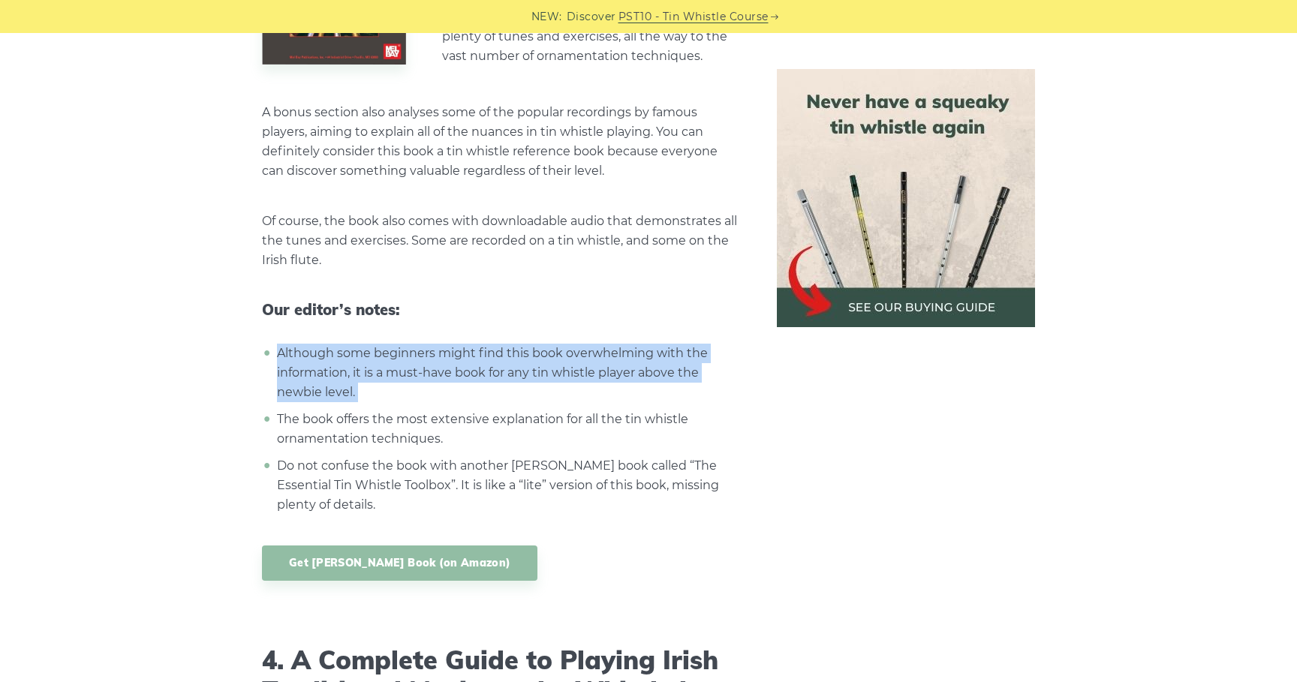
click at [605, 346] on li "Although some beginners might find this book overwhelming with the information,…" at bounding box center [507, 373] width 468 height 59
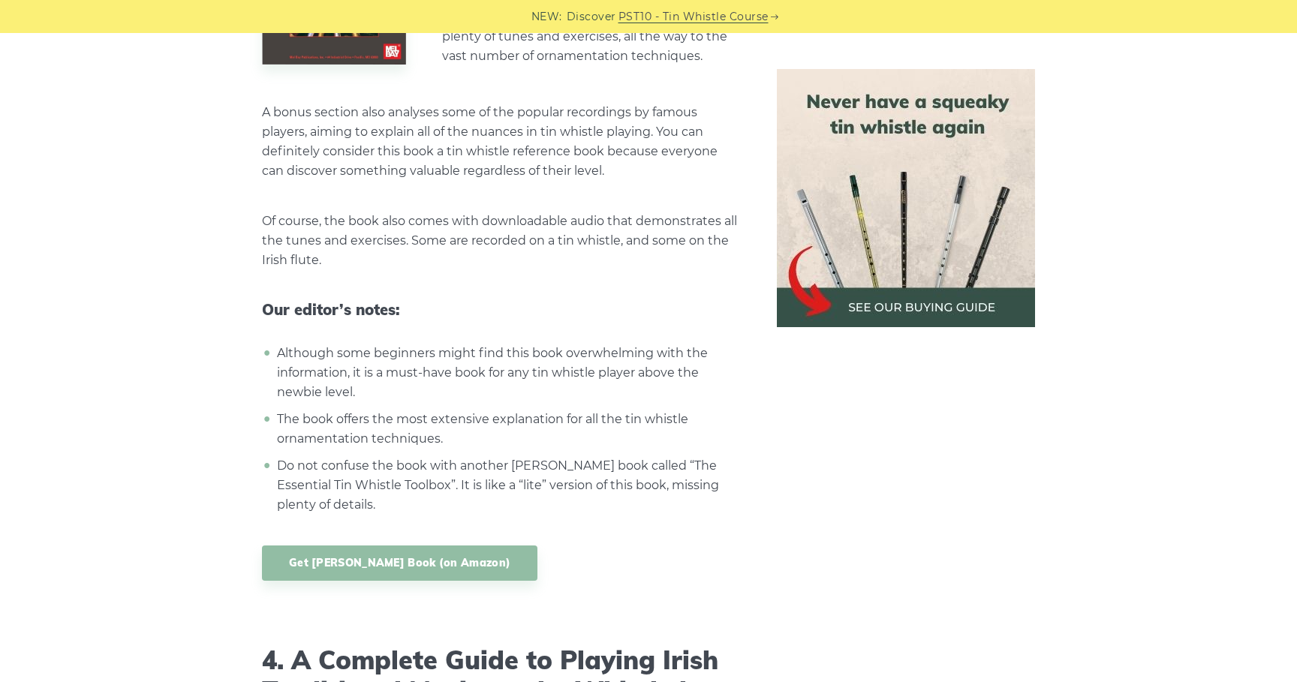
click at [605, 346] on li "Although some beginners might find this book overwhelming with the information,…" at bounding box center [507, 373] width 468 height 59
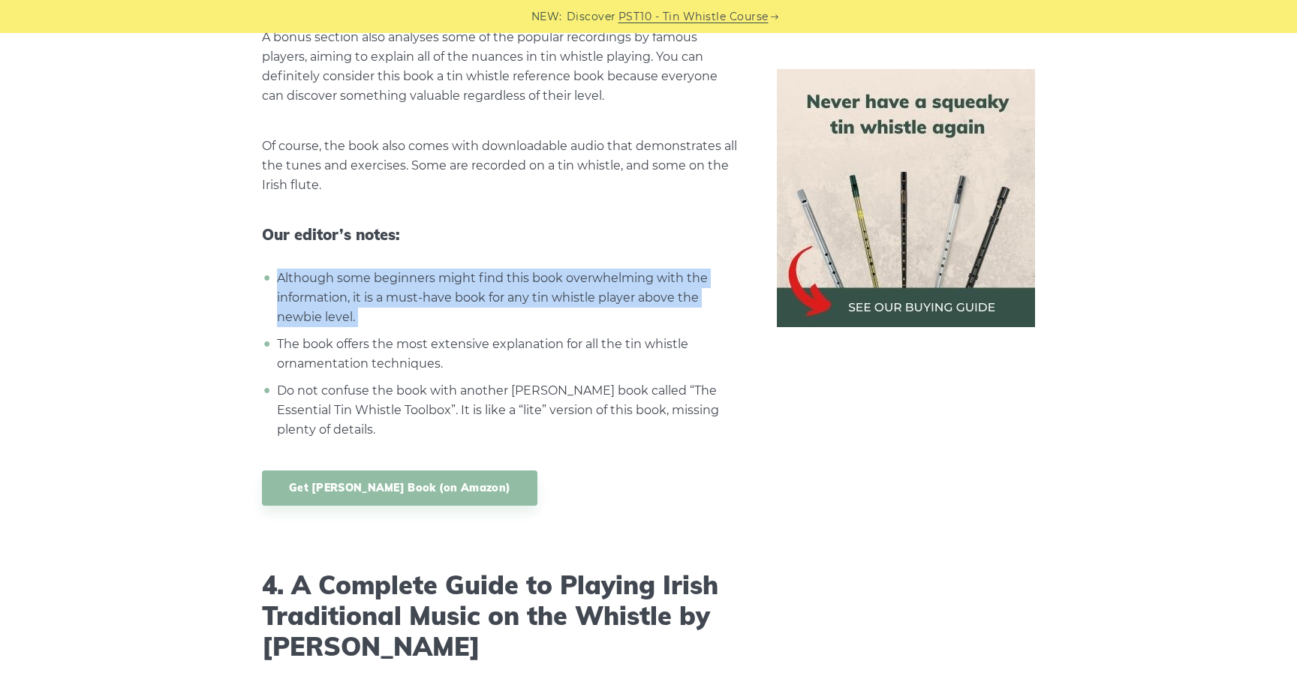
scroll to position [3490, 0]
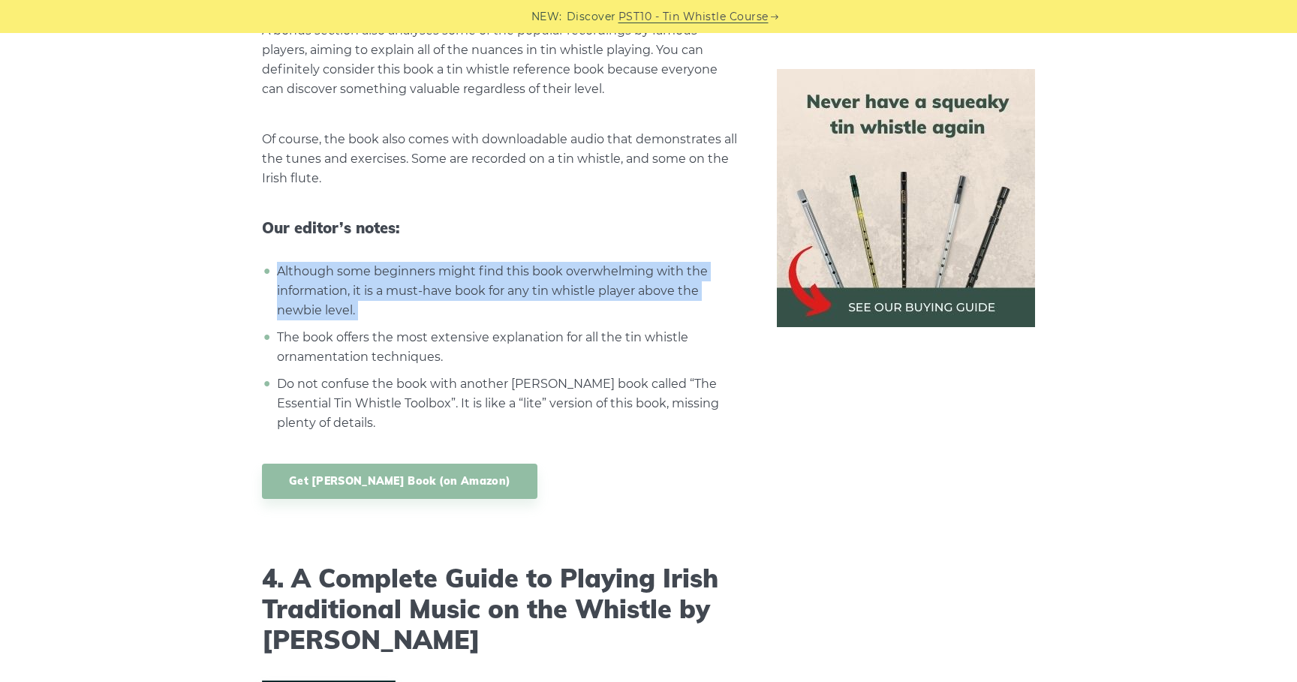
click at [599, 328] on li "The book offers the most extensive explanation for all the tin whistle ornament…" at bounding box center [507, 347] width 468 height 39
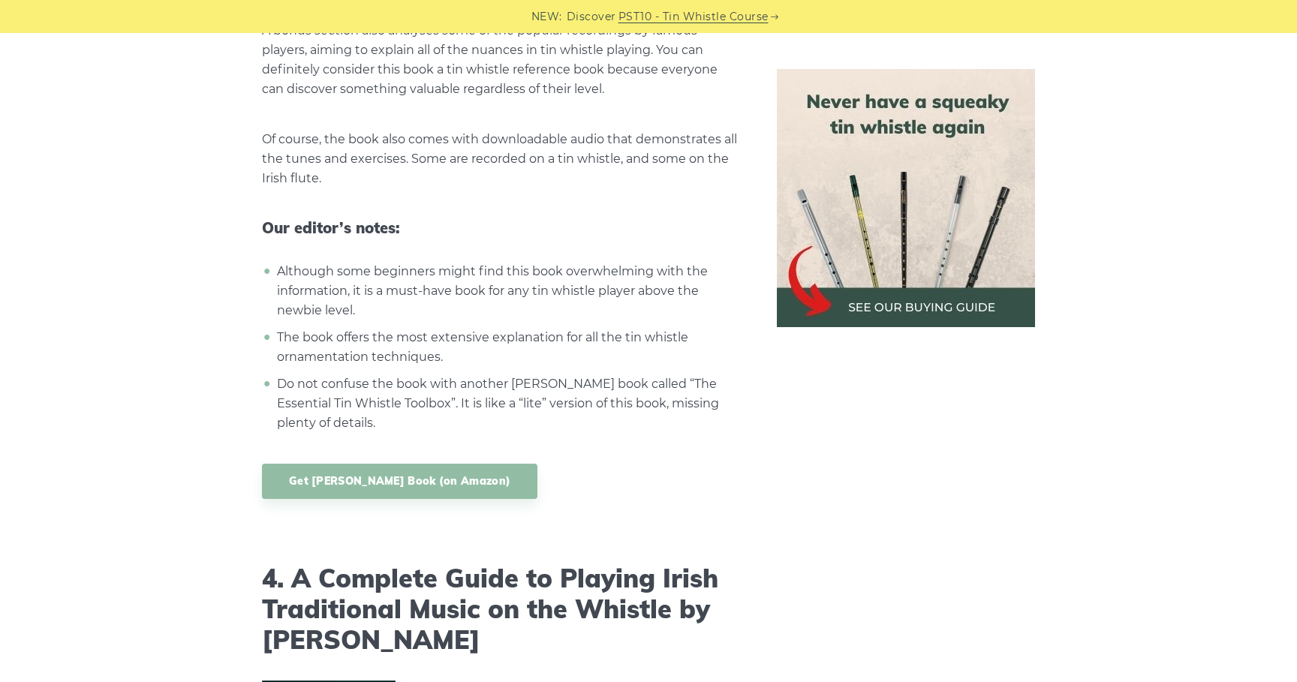
click at [599, 328] on li "The book offers the most extensive explanation for all the tin whistle ornament…" at bounding box center [507, 347] width 468 height 39
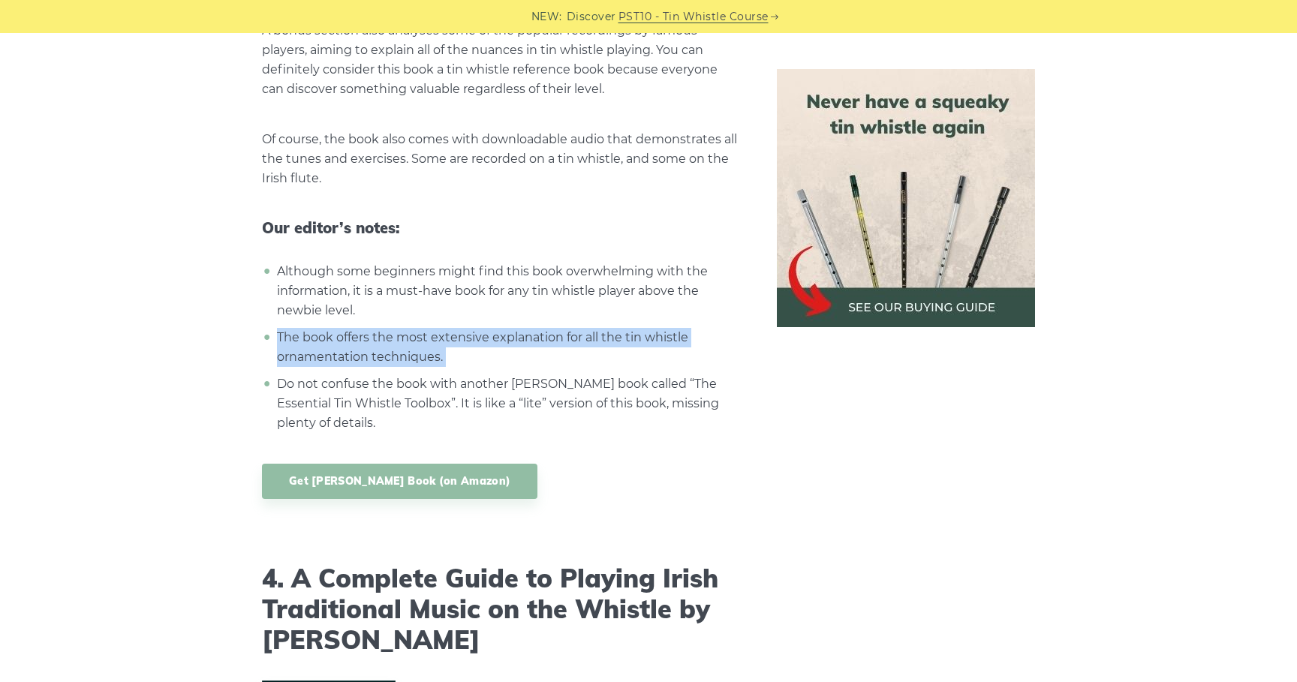
click at [587, 328] on li "The book offers the most extensive explanation for all the tin whistle ornament…" at bounding box center [507, 347] width 468 height 39
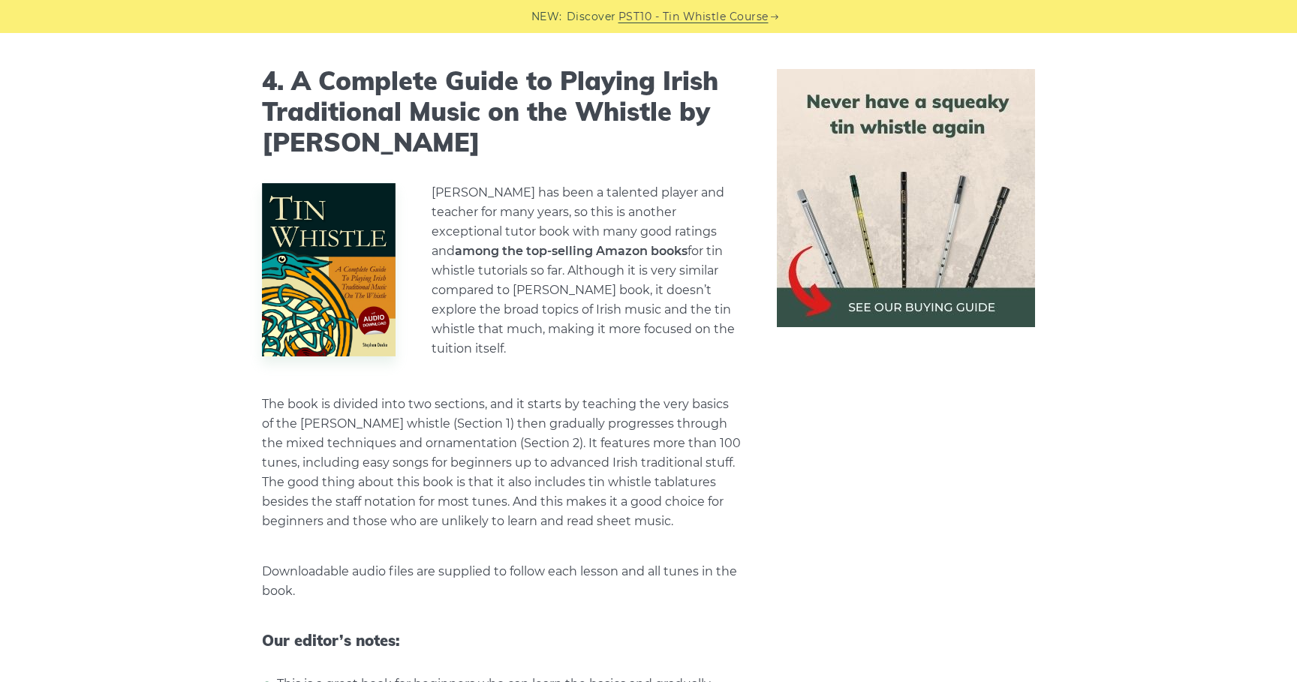
scroll to position [3975, 0]
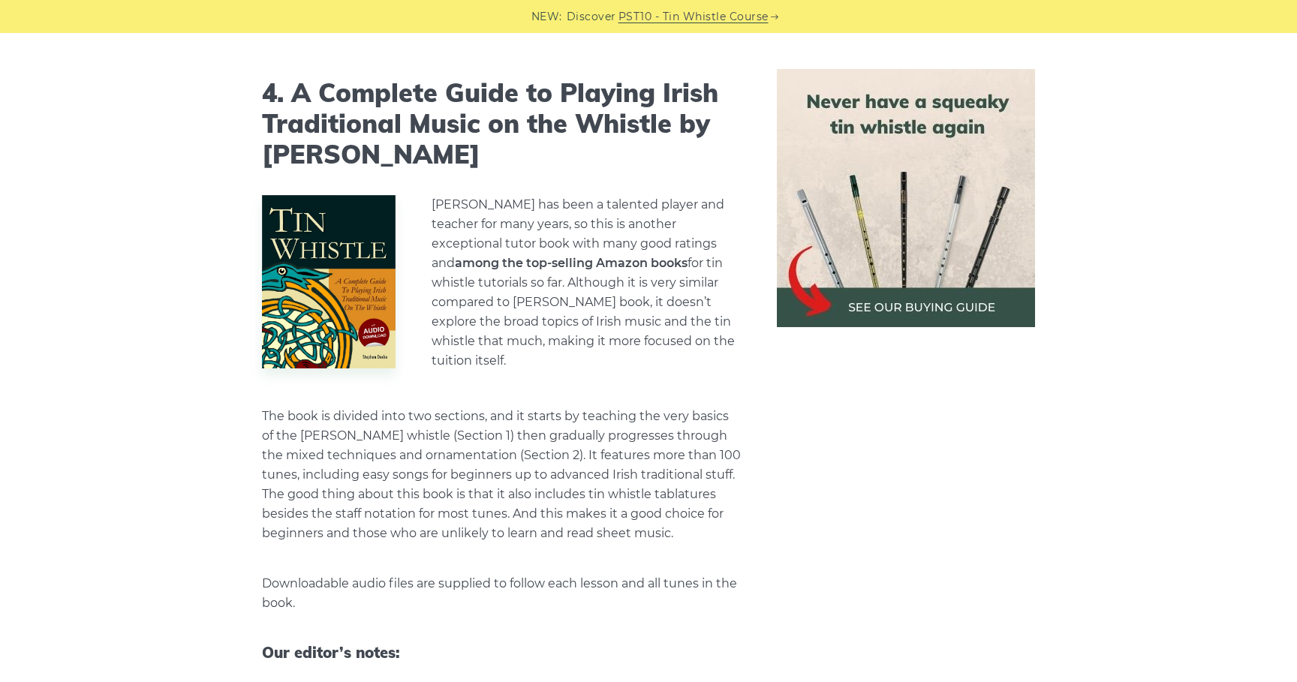
click at [587, 313] on p "[PERSON_NAME] has been a talented player and teacher for many years, so this is…" at bounding box center [586, 283] width 309 height 176
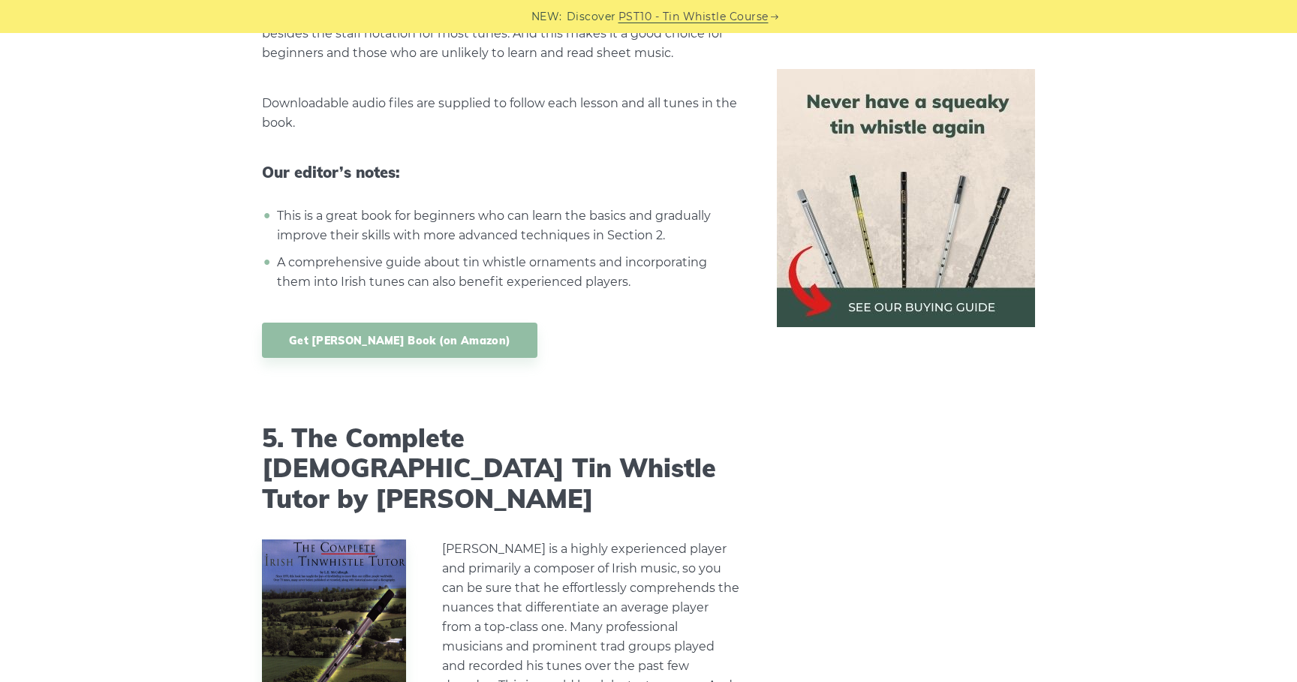
scroll to position [4590, 0]
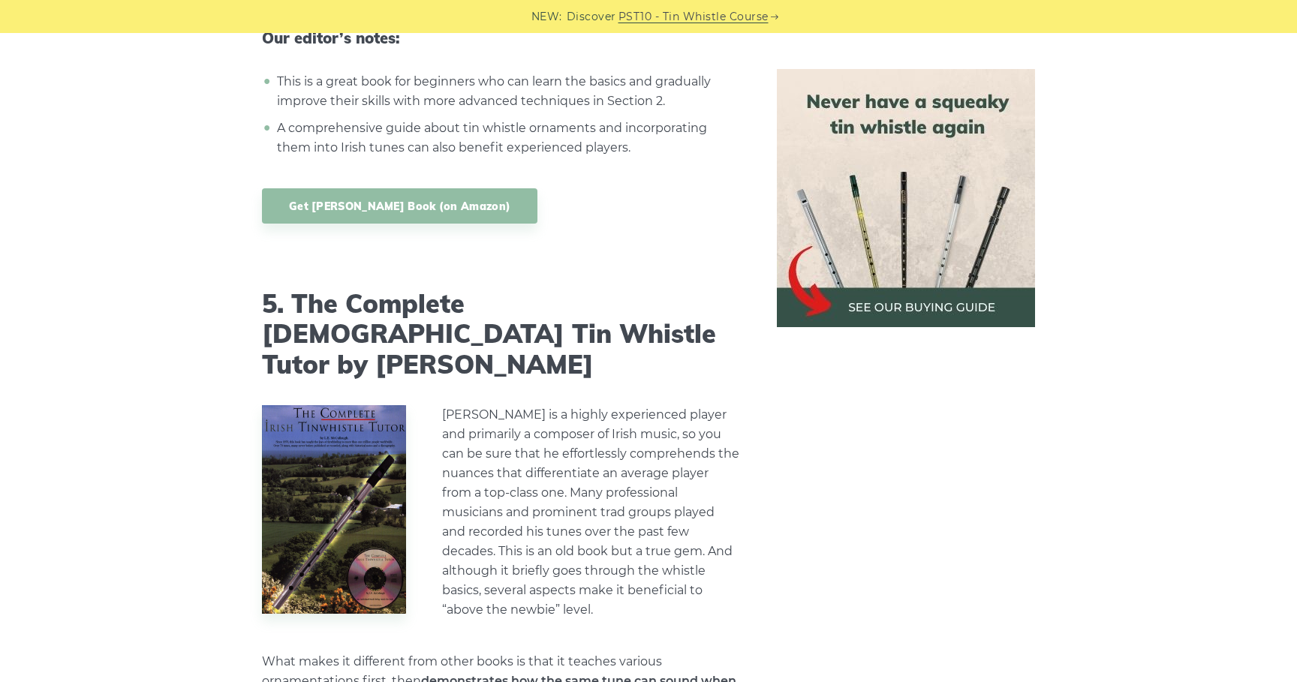
click at [592, 294] on h2 "5. The Complete [DEMOGRAPHIC_DATA] Tin Whistle Tutor by [PERSON_NAME]" at bounding box center [501, 335] width 479 height 92
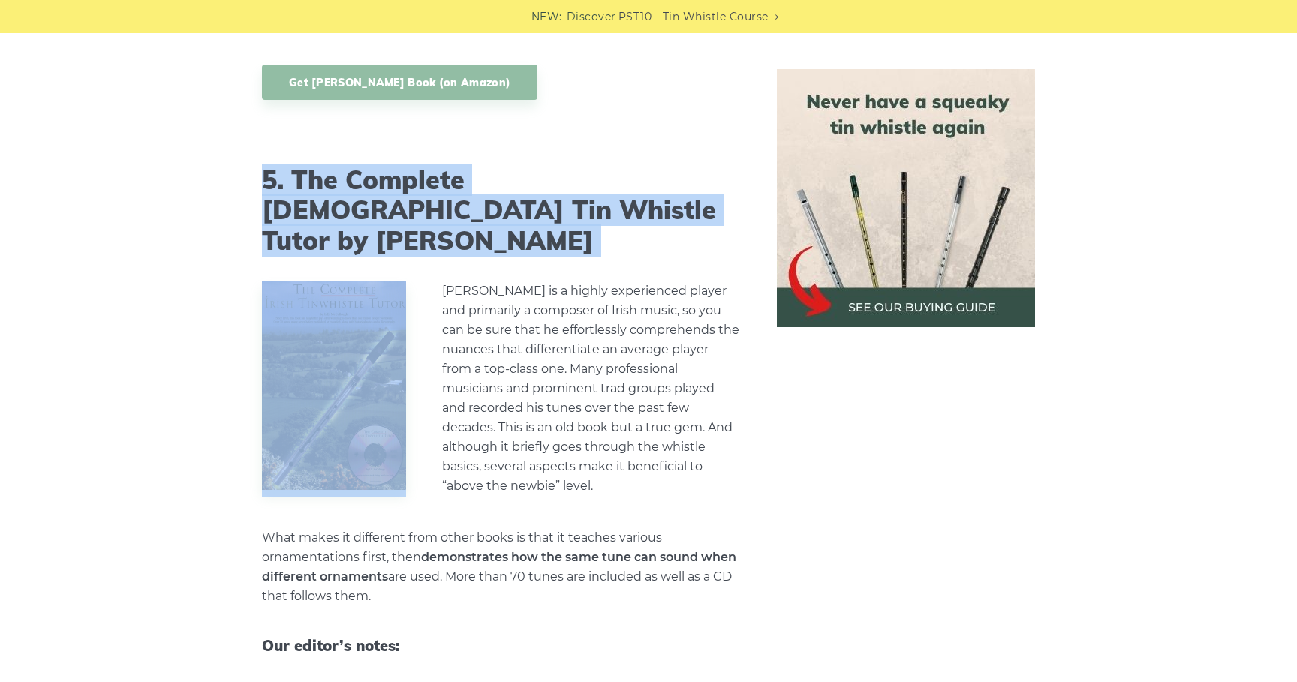
scroll to position [4728, 0]
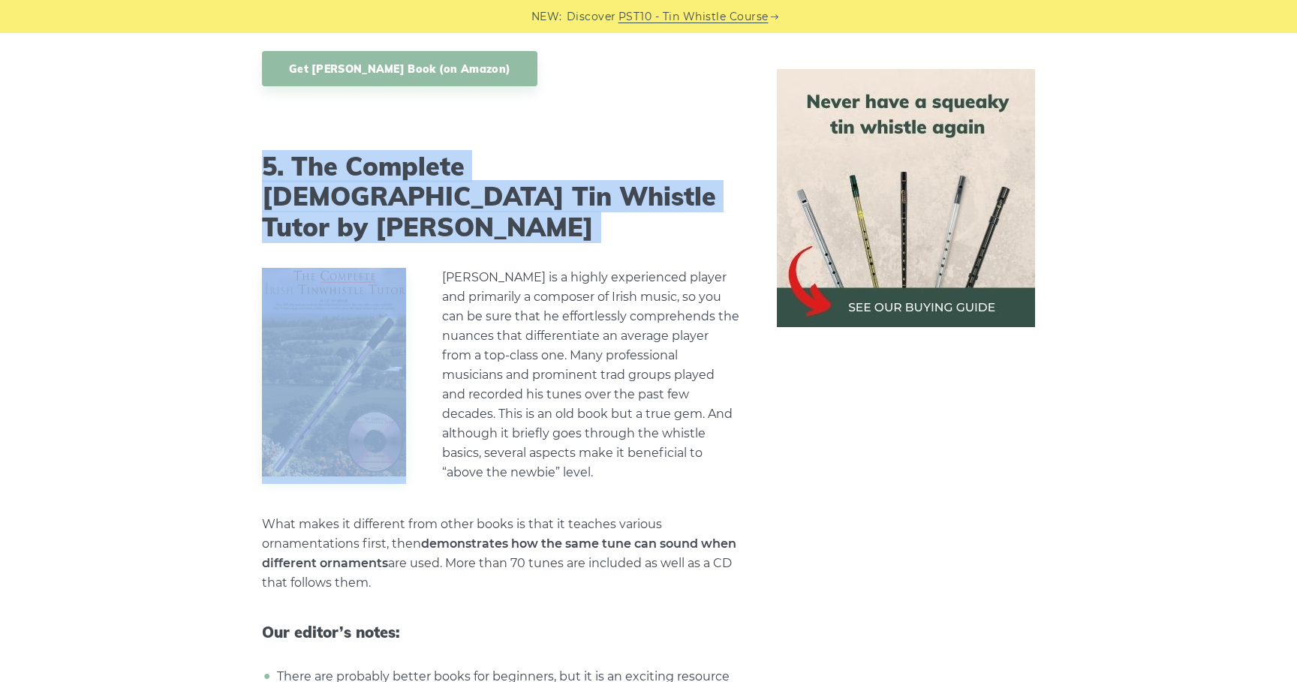
click at [257, 268] on div at bounding box center [334, 376] width 180 height 216
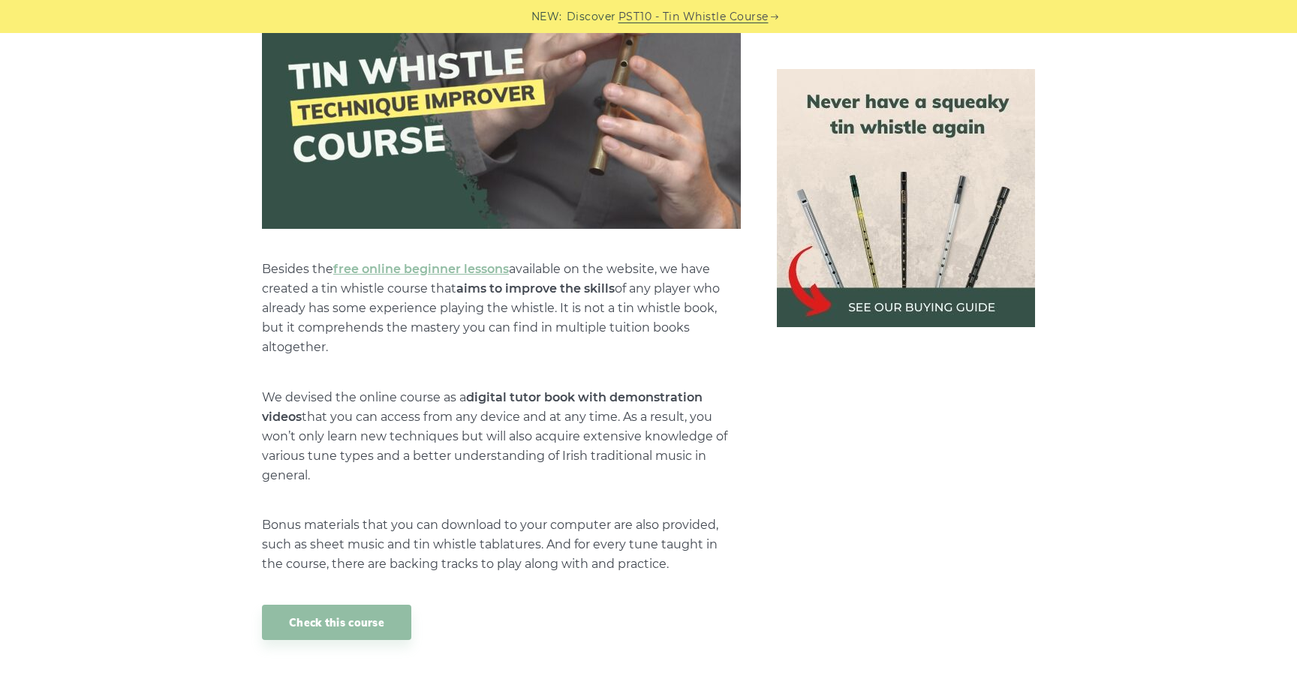
scroll to position [5649, 0]
